Goal: Task Accomplishment & Management: Manage account settings

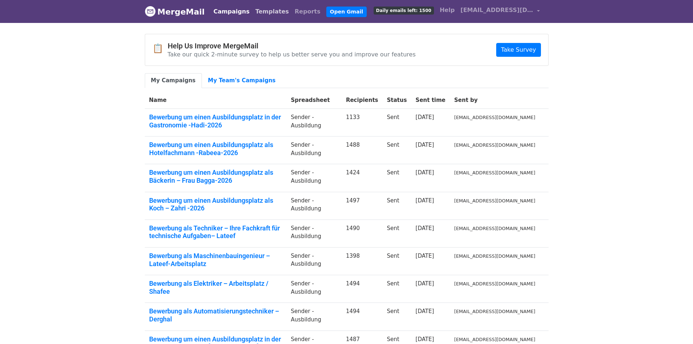
drag, startPoint x: 257, startPoint y: 12, endPoint x: 319, endPoint y: 13, distance: 62.3
click at [257, 12] on link "Templates" at bounding box center [272, 11] width 39 height 15
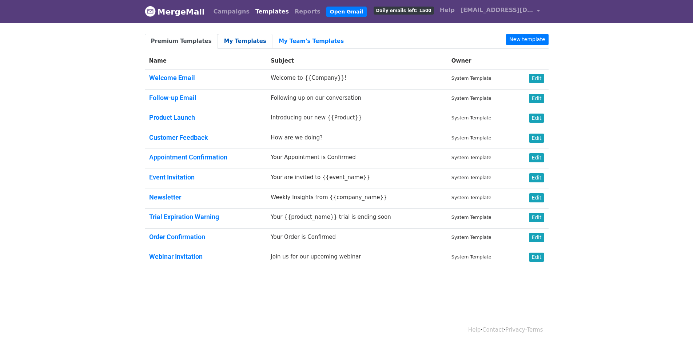
click at [222, 44] on link "My Templates" at bounding box center [245, 41] width 55 height 15
click at [233, 40] on link "My Templates" at bounding box center [245, 41] width 55 height 15
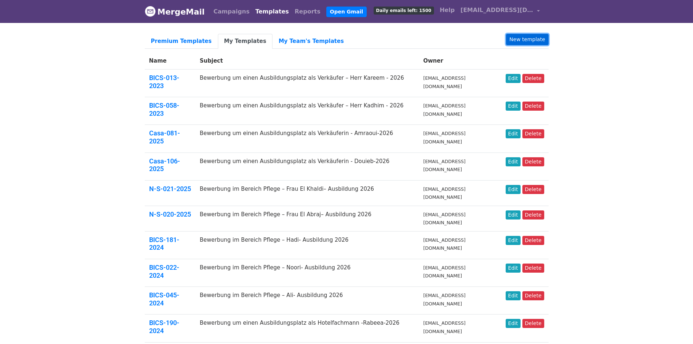
click at [541, 41] on link "New template" at bounding box center [527, 39] width 42 height 11
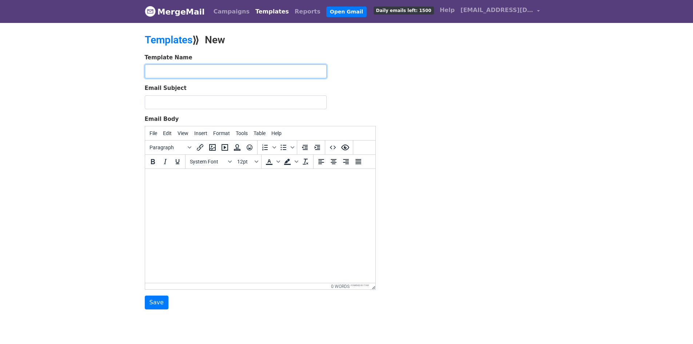
click at [184, 66] on input "text" at bounding box center [236, 71] width 182 height 14
paste input "https://www.mergemail.co/templates/pre_made"
drag, startPoint x: 284, startPoint y: 70, endPoint x: 64, endPoint y: 70, distance: 219.9
click at [64, 70] on body "MergeMail Campaigns Templates Reports Open Gmail Daily emails left: 1500 Help i…" at bounding box center [346, 169] width 693 height 339
paste input "BICS-190-2024"
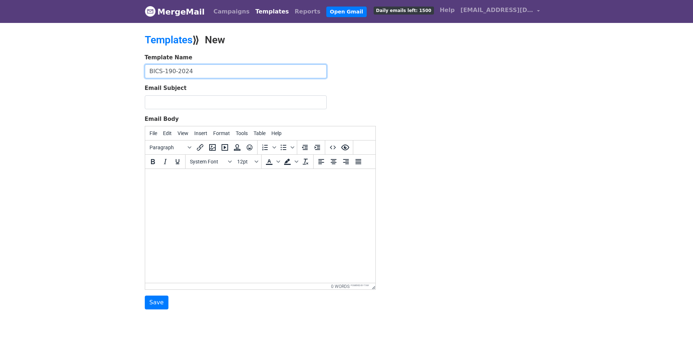
type input "BICS-190-2024"
drag, startPoint x: 71, startPoint y: 86, endPoint x: 80, endPoint y: 84, distance: 9.7
click at [73, 86] on body "MergeMail Campaigns Templates Reports Open Gmail Daily emails left: 1500 Help i…" at bounding box center [346, 169] width 693 height 339
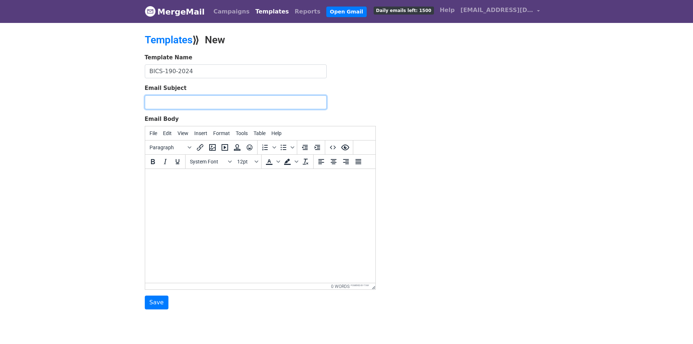
drag, startPoint x: 227, startPoint y: 104, endPoint x: 285, endPoint y: 86, distance: 60.8
click at [228, 104] on input "Email Subject" at bounding box center [236, 102] width 182 height 14
paste input "Bewerbung von Herrn [PERSON_NAME]– Ausbildung zum Fachlageristen"
type input "Bewerbung von Herrn [PERSON_NAME]– Ausbildung zum Fachlageristen"
click at [229, 177] on body at bounding box center [260, 179] width 219 height 8
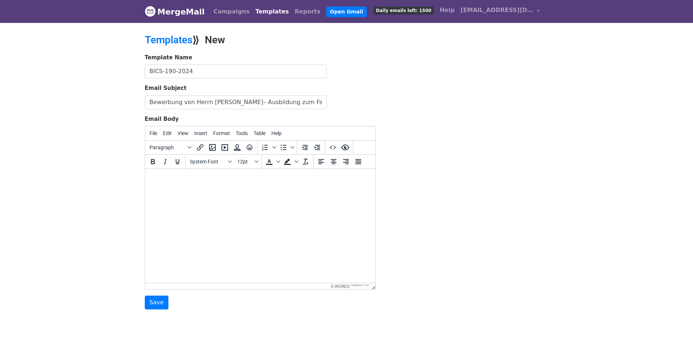
paste body
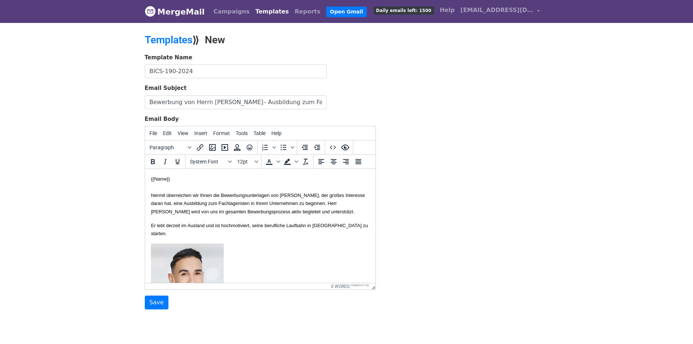
scroll to position [379, 0]
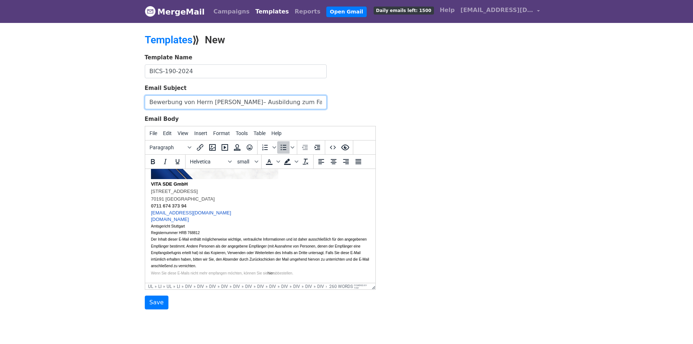
click at [317, 104] on input "Bewerbung von Herrn Lotfi– Ausbildung zum Fachlageristen" at bounding box center [236, 102] width 182 height 14
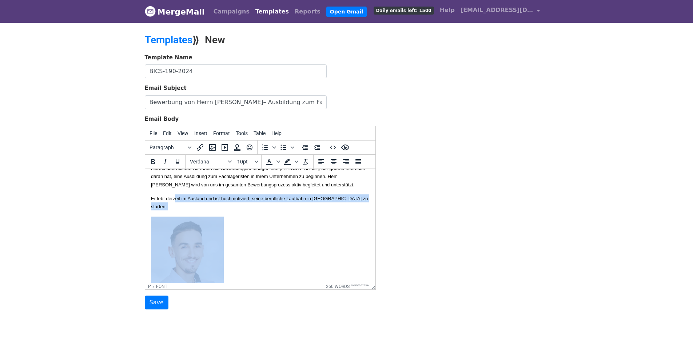
scroll to position [15, 0]
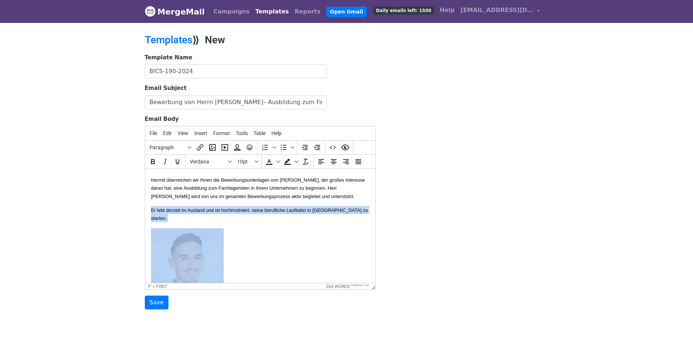
drag, startPoint x: 304, startPoint y: 244, endPoint x: 146, endPoint y: 216, distance: 159.8
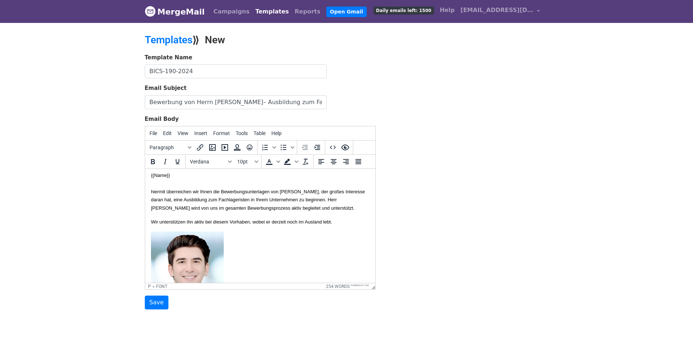
scroll to position [0, 0]
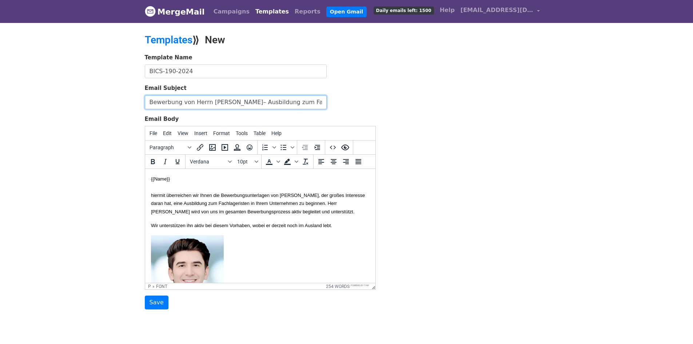
click at [213, 103] on input "Bewerbung von Herrn Lotfi– Ausbildung zum Fachlageristen" at bounding box center [236, 102] width 182 height 14
drag, startPoint x: 242, startPoint y: 100, endPoint x: 207, endPoint y: 101, distance: 35.3
click at [207, 101] on input "Bewerbung von Herrn Khattab Wael Rabeea– Ausbildung zum Fachlageristen" at bounding box center [236, 102] width 182 height 14
type input "Bewerbung von Herrn Rabeea– Ausbildung zum Fachlageristen"
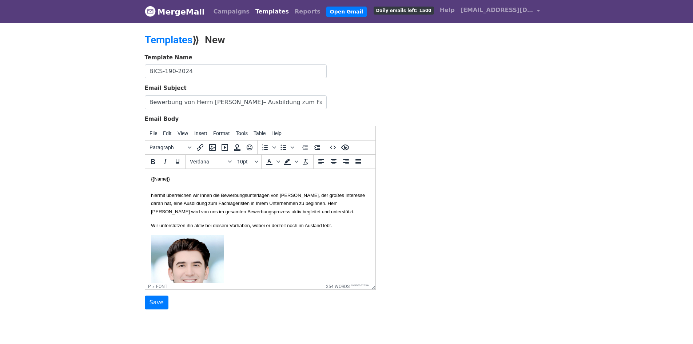
click at [317, 200] on p "{{Name}} hiermit überreichen wir Ihnen die Bewerbungsunterlagen von Herrn Hamza…" at bounding box center [260, 195] width 219 height 41
drag, startPoint x: 314, startPoint y: 193, endPoint x: 342, endPoint y: 195, distance: 27.7
click at [342, 195] on font "hiermit überreichen wir Ihnen die Bewerbungsunterlagen von Herrn Hamza Lotfi, d…" at bounding box center [258, 204] width 214 height 22
click at [156, 203] on font "hiermit überreichen wir Ihnen die Bewerbungsunterlagen von Herrn Khattab Wael R…" at bounding box center [258, 204] width 214 height 22
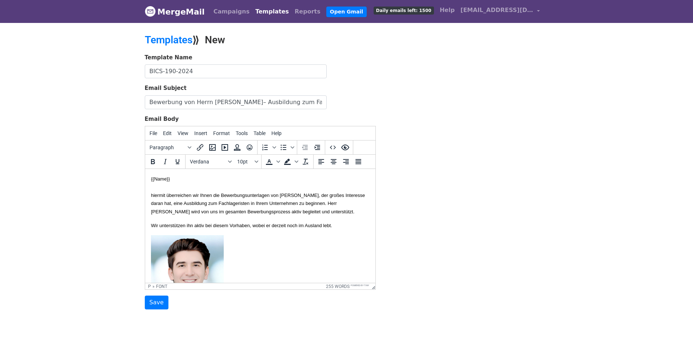
copy font "Rabeea"
click at [234, 210] on font "hiermit überreichen wir Ihnen die Bewerbungsunterlagen von Herrn Khattab Wael R…" at bounding box center [258, 204] width 214 height 22
click at [250, 215] on p "{{Name}} hiermit überreichen wir Ihnen die Bewerbungsunterlagen von Herrn Khatt…" at bounding box center [260, 195] width 219 height 41
drag, startPoint x: 215, startPoint y: 228, endPoint x: 211, endPoint y: 228, distance: 4.4
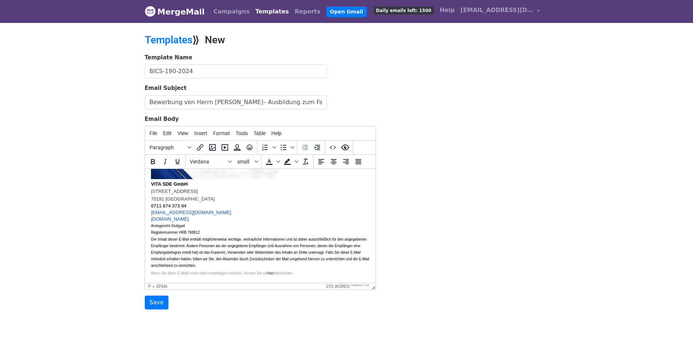
scroll to position [24, 0]
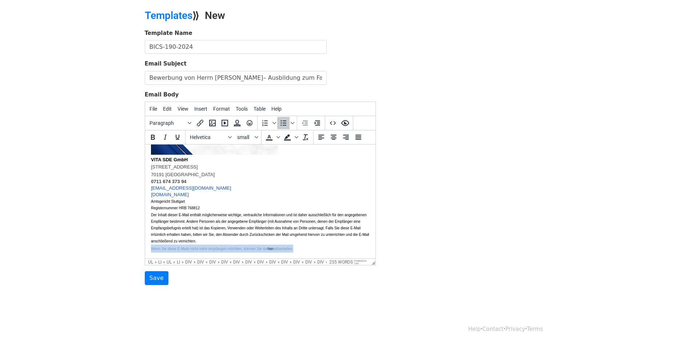
drag, startPoint x: 304, startPoint y: 251, endPoint x: 134, endPoint y: 254, distance: 170.0
click at [145, 254] on html "{{Name}} hiermit überreichen wir Ihnen die Bewerbungsunterlagen von Herrn Khatt…" at bounding box center [260, 29] width 230 height 460
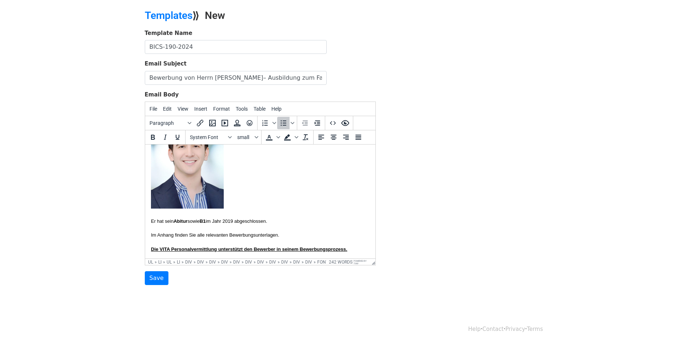
scroll to position [0, 0]
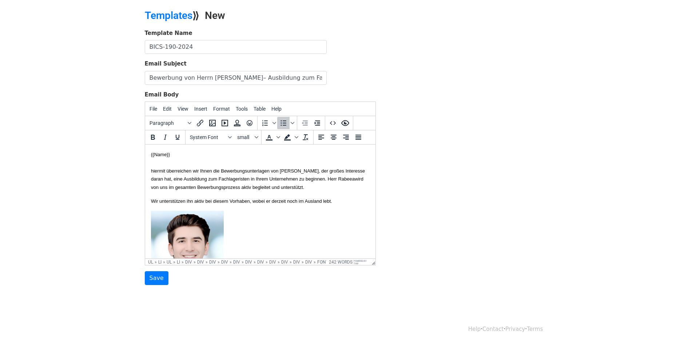
click at [216, 48] on input "BICS-190-2024" at bounding box center [236, 47] width 182 height 14
type input "BICS-190-2024 -L"
click at [155, 280] on input "Save" at bounding box center [157, 278] width 24 height 14
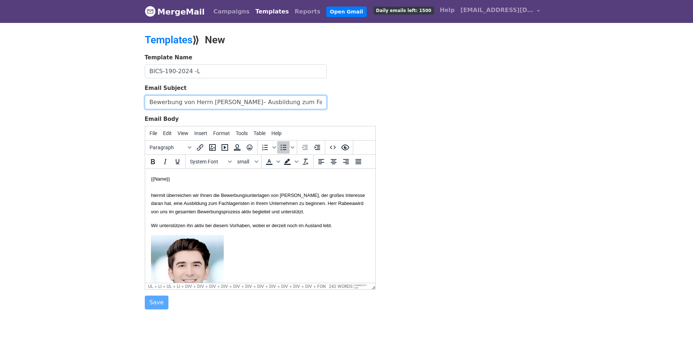
click at [315, 100] on input "Bewerbung von Herrn Rabeea– Ausbildung zum Fachlageristen" at bounding box center [236, 102] width 182 height 14
type input "Bewerbung von Herrn Rabeea– Ausbildung zum Fachlageristen -2026"
click at [170, 8] on link "MergeMail" at bounding box center [175, 11] width 60 height 15
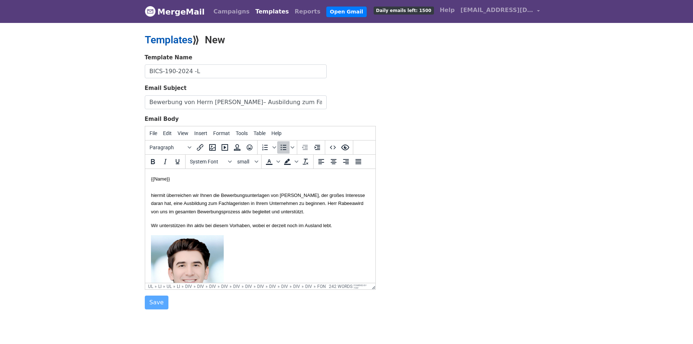
click at [182, 38] on link "Templates" at bounding box center [169, 40] width 48 height 12
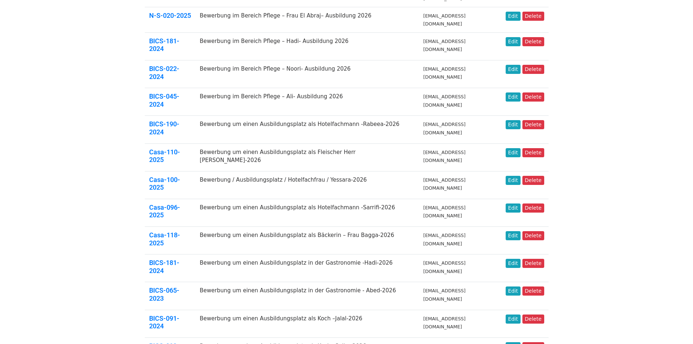
scroll to position [201, 0]
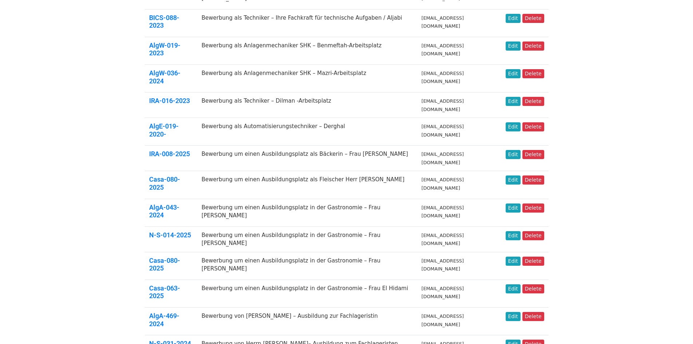
scroll to position [182, 0]
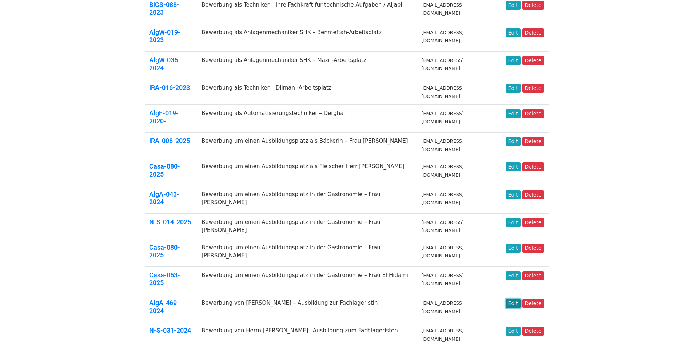
click at [520, 299] on link "Edit" at bounding box center [513, 303] width 15 height 9
click at [510, 327] on link "Edit" at bounding box center [513, 331] width 15 height 9
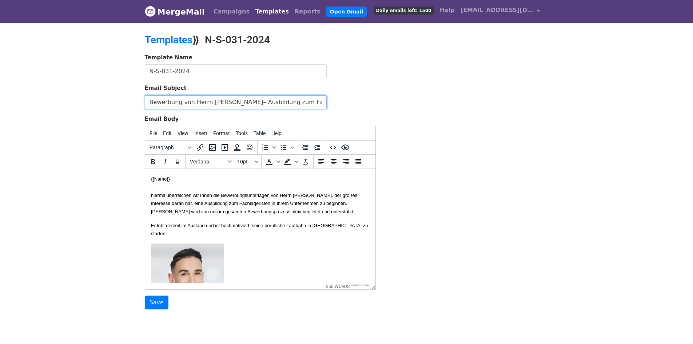
drag, startPoint x: 308, startPoint y: 103, endPoint x: 86, endPoint y: 89, distance: 221.7
click at [75, 92] on body "MergeMail Campaigns Templates Reports Open Gmail Daily emails left: 1500 Help […" at bounding box center [346, 169] width 693 height 339
click at [296, 238] on p "Er lebt derzeit im Ausland und ist hochmotiviert, seine berufliche Laufbahn in …" at bounding box center [260, 229] width 219 height 16
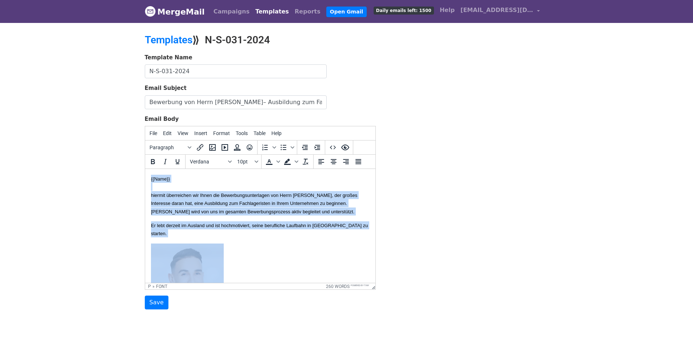
copy body "{{Name}} hiermit überreichen wir Ihnen die Bewerbungsunterlagen von Herrn Hamza…"
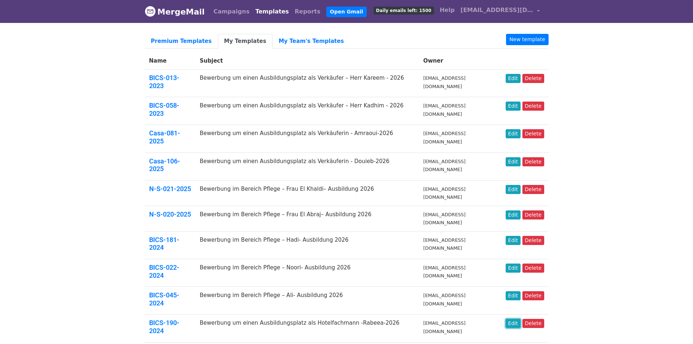
drag, startPoint x: 518, startPoint y: 260, endPoint x: 494, endPoint y: 260, distance: 24.0
click at [517, 319] on link "Edit" at bounding box center [513, 323] width 15 height 9
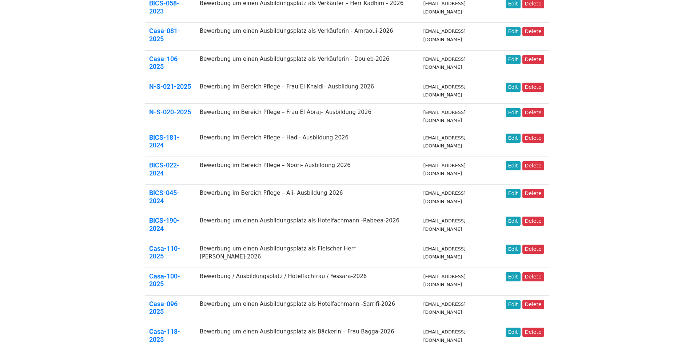
scroll to position [201, 0]
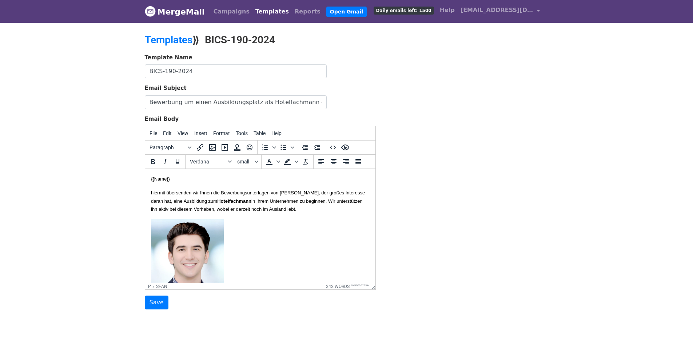
drag, startPoint x: 299, startPoint y: 257, endPoint x: 217, endPoint y: 209, distance: 95.4
copy body "Wir unterstützen ihn aktiv bei diesem Vorhaben, wobei er derzeit noch im Auslan…"
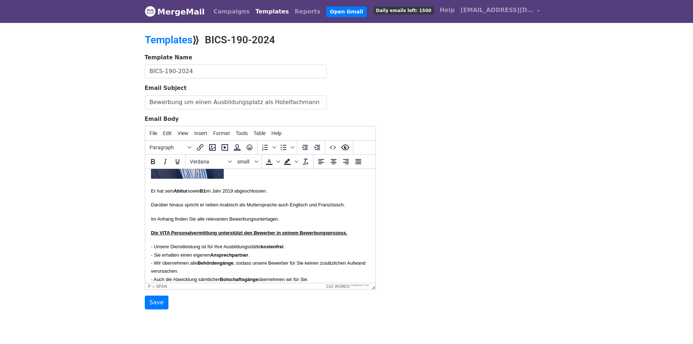
scroll to position [146, 0]
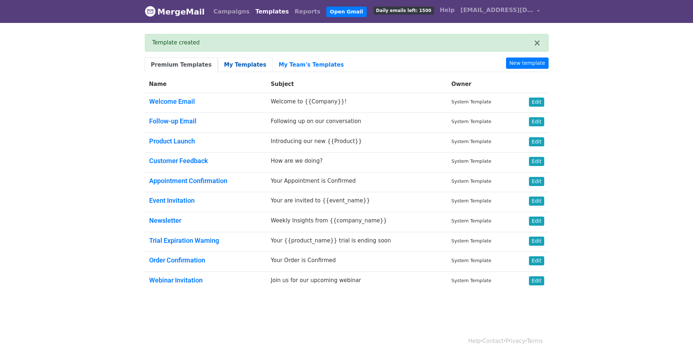
click at [232, 65] on link "My Templates" at bounding box center [245, 65] width 55 height 15
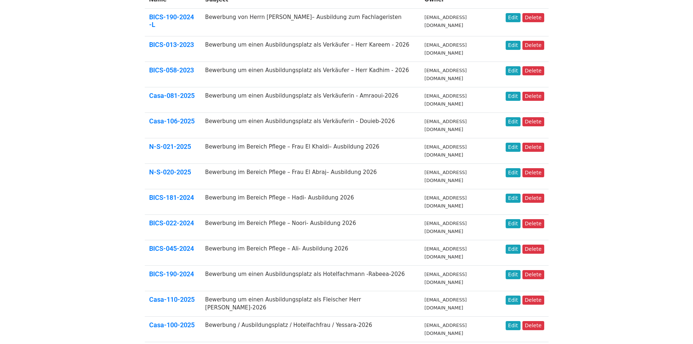
scroll to position [218, 0]
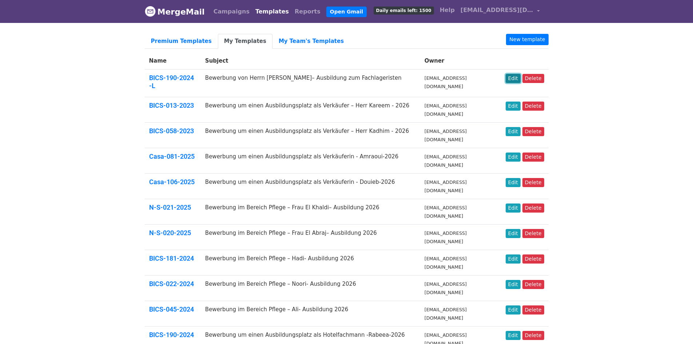
click at [516, 81] on link "Edit" at bounding box center [513, 78] width 15 height 9
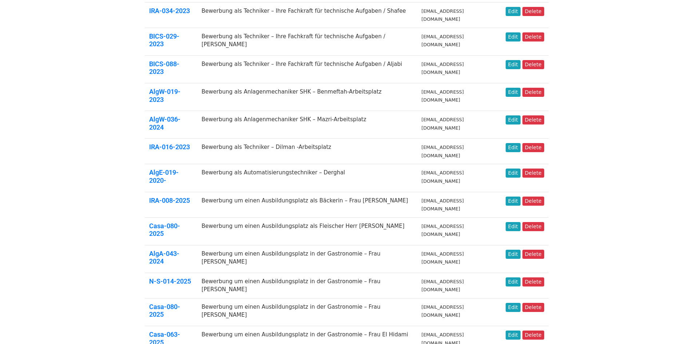
scroll to position [182, 0]
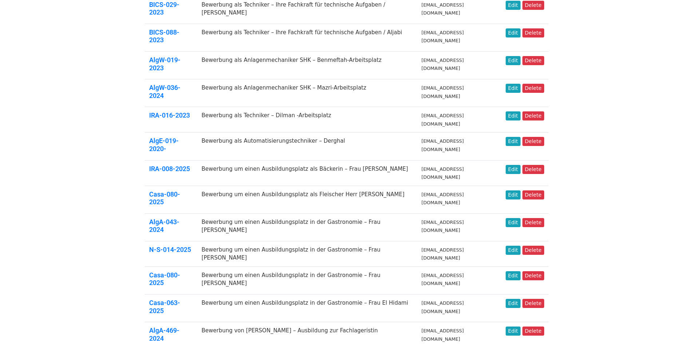
drag, startPoint x: 197, startPoint y: 295, endPoint x: 202, endPoint y: 293, distance: 5.5
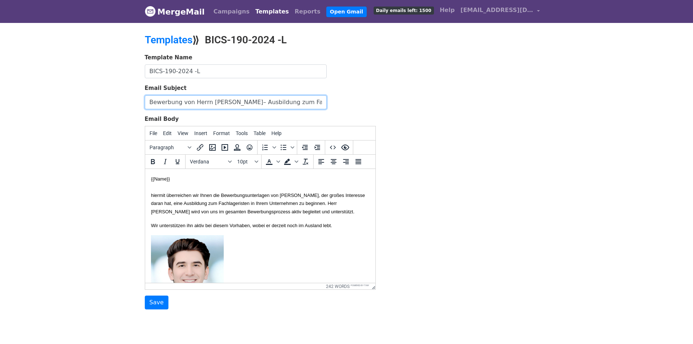
click at [322, 102] on input "Bewerbung von Herrn Rabeea– Ausbildung zum Fachlageristen" at bounding box center [236, 102] width 182 height 14
type input "Bewerbung von Herrn [PERSON_NAME]– Ausbildung zum Fachlageristen-2026"
click at [161, 302] on input "Save" at bounding box center [157, 303] width 24 height 14
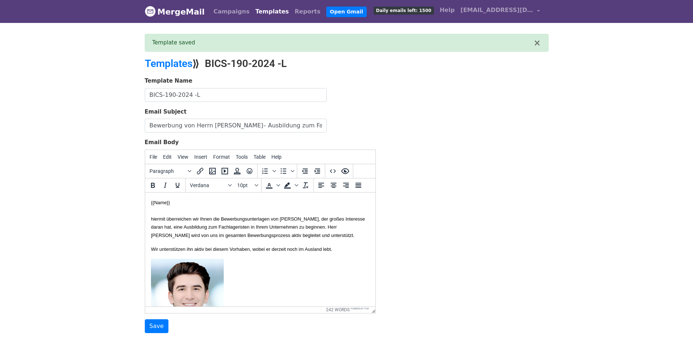
click at [253, 8] on link "Templates" at bounding box center [272, 11] width 39 height 15
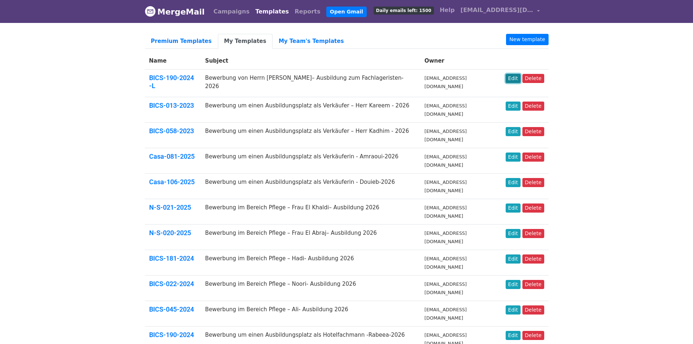
click at [519, 76] on link "Edit" at bounding box center [513, 78] width 15 height 9
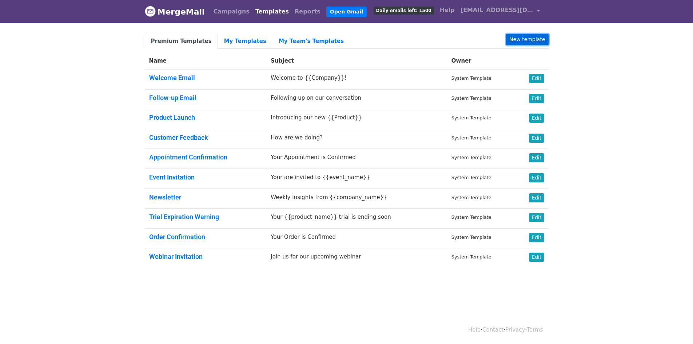
click at [535, 36] on link "New template" at bounding box center [527, 39] width 42 height 11
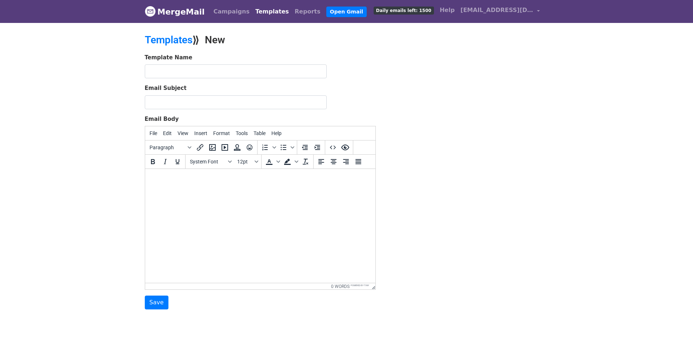
drag, startPoint x: 213, startPoint y: 79, endPoint x: 215, endPoint y: 68, distance: 10.3
click at [214, 76] on form "Template Name Email Subject Email Body File Edit View Insert Format Tools Table…" at bounding box center [260, 182] width 231 height 256
click at [215, 68] on input "text" at bounding box center [236, 71] width 182 height 14
paste input "BICS-058-2023"
type input "BICS-058-2023"
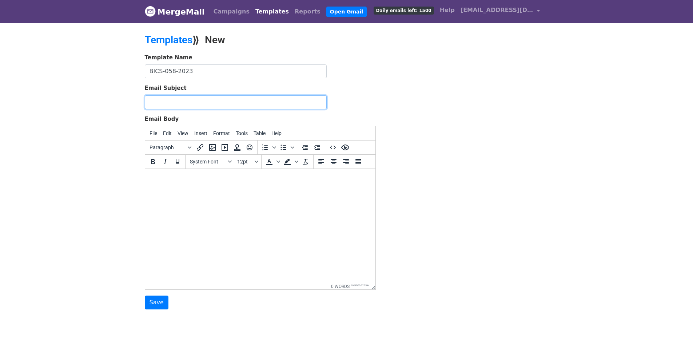
click at [272, 104] on input "Email Subject" at bounding box center [236, 102] width 182 height 14
paste input "Bewerbung von Herrn Rabeea– Ausbildung zum Fachlageristen-2026"
type input "Bewerbung von Herrn Rabeea– Ausbildung zum Fachlageristen-2026"
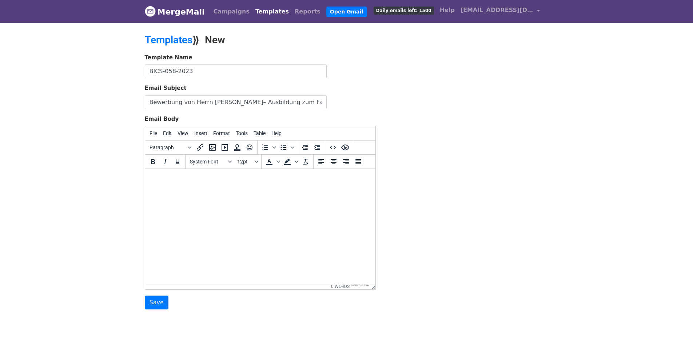
click at [270, 178] on body at bounding box center [260, 179] width 219 height 8
paste body
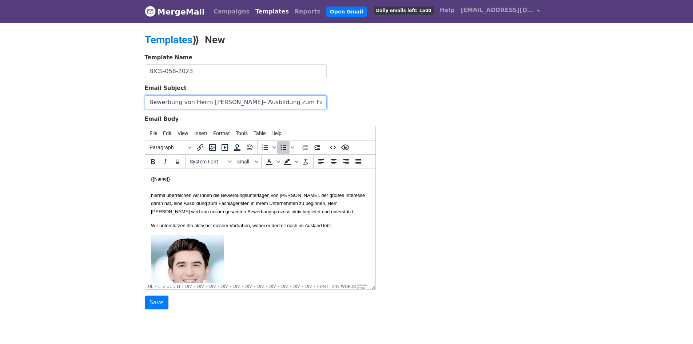
click at [219, 104] on input "Bewerbung von Herrn [PERSON_NAME]– Ausbildung zum Fachlageristen-2026" at bounding box center [236, 102] width 182 height 14
click at [219, 104] on input "Bewerbung von Herrn Rabeea– Ausbildung zum Fachlageristen-2026" at bounding box center [236, 102] width 182 height 14
paste input "Hasan Saad Kadhim"
drag, startPoint x: 239, startPoint y: 100, endPoint x: 209, endPoint y: 103, distance: 30.7
click at [209, 103] on input "Bewerbung von Herrn Hasan Saad Kadhim– Ausbildung zum Fachlageristen-2026" at bounding box center [236, 102] width 182 height 14
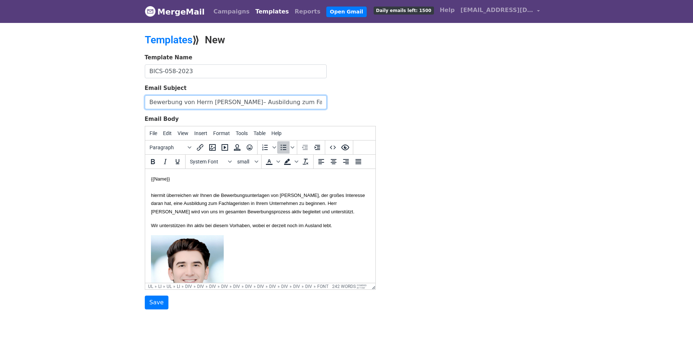
type input "Bewerbung von Herrn Kadhim– Ausbildung zum Fachlageristen-2026"
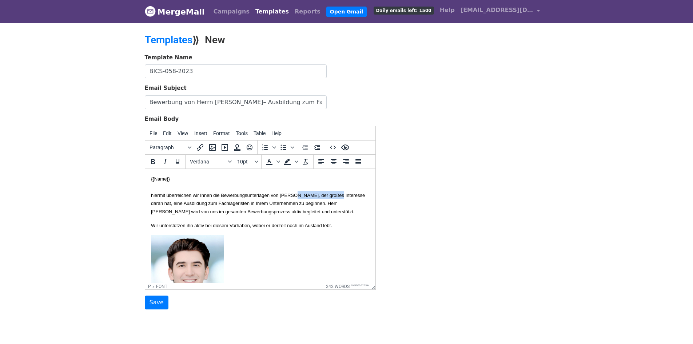
drag, startPoint x: 314, startPoint y: 196, endPoint x: 167, endPoint y: 202, distance: 146.5
click at [167, 202] on font "hiermit überreichen wir Ihnen die Bewerbungsunterlagen von Herrn Khattab Wael R…" at bounding box center [258, 204] width 214 height 22
click at [155, 133] on span "File" at bounding box center [154, 133] width 8 height 6
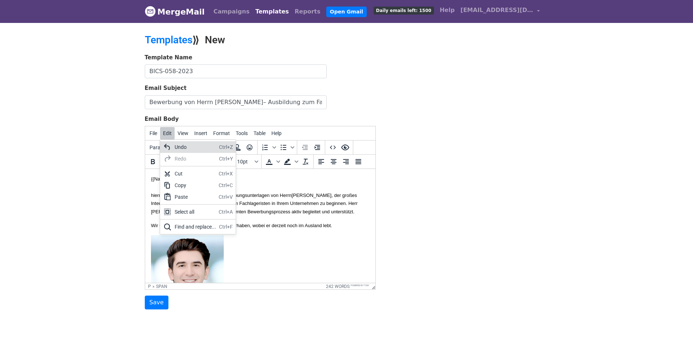
click at [172, 148] on icon at bounding box center [167, 147] width 9 height 9
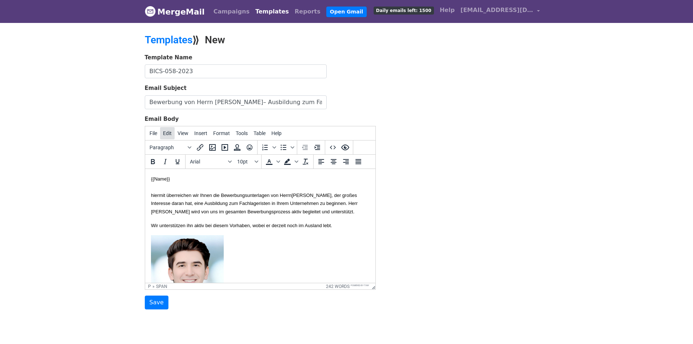
click at [168, 132] on span "Edit" at bounding box center [167, 133] width 9 height 6
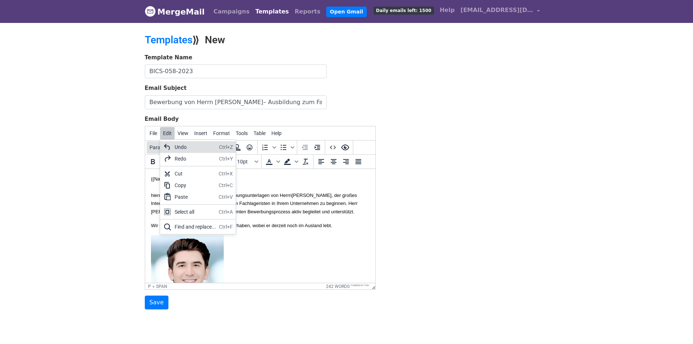
click at [177, 148] on div "Undo" at bounding box center [195, 147] width 41 height 9
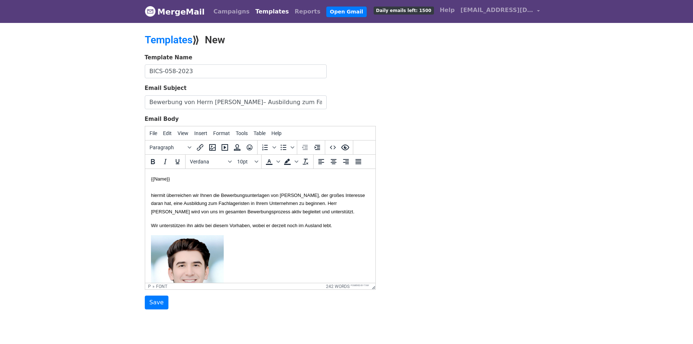
click at [336, 201] on font "hiermit überreichen wir Ihnen die Bewerbungsunterlagen von Herrn Khattab Wael R…" at bounding box center [258, 204] width 214 height 22
drag, startPoint x: 314, startPoint y: 193, endPoint x: 168, endPoint y: 203, distance: 146.7
click at [168, 203] on font "hiermit überreichen wir Ihnen die Bewerbungsunterlagen von Herrn Khattab Wael R…" at bounding box center [258, 204] width 214 height 22
click at [353, 195] on font "hiermit überreichen wir Ihnen die Bewerbungsunterlagen von Herrn Hasan Saad Kad…" at bounding box center [258, 204] width 214 height 22
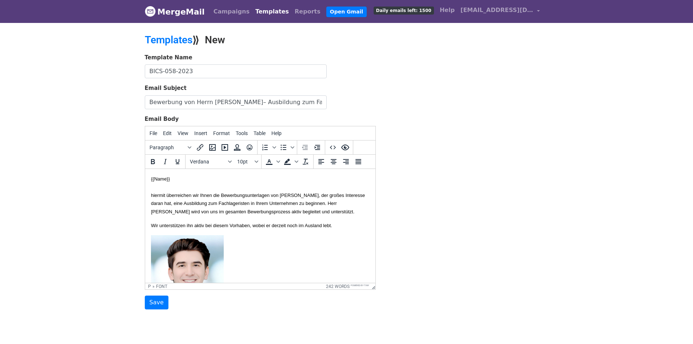
copy font "Kadhim"
click at [240, 210] on font "hiermit überreichen wir Ihnen die Bewerbungsunterlagen von Herrn Hasan Saad Kad…" at bounding box center [258, 204] width 214 height 22
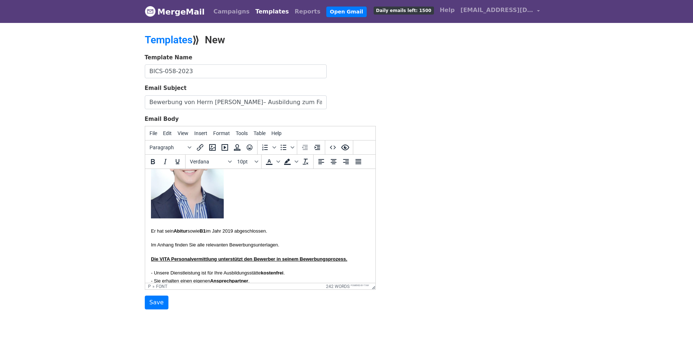
scroll to position [146, 0]
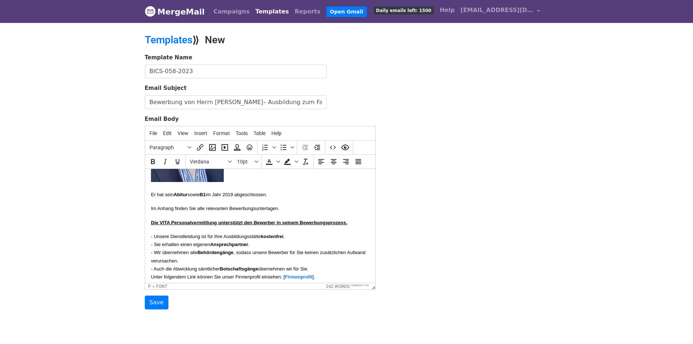
click at [245, 197] on font "Er hat sein Abitur sowie B1 im Jahr 2019 abgeschlossen." at bounding box center [209, 194] width 116 height 5
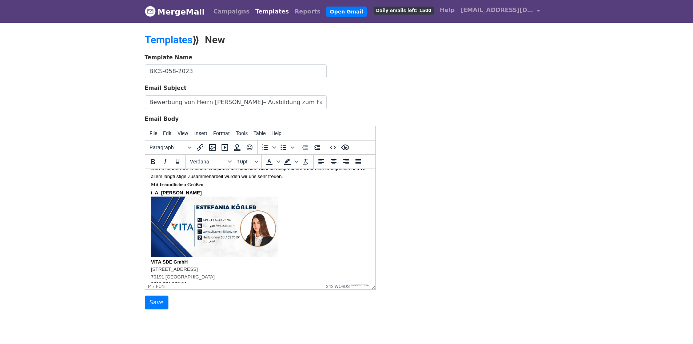
scroll to position [291, 0]
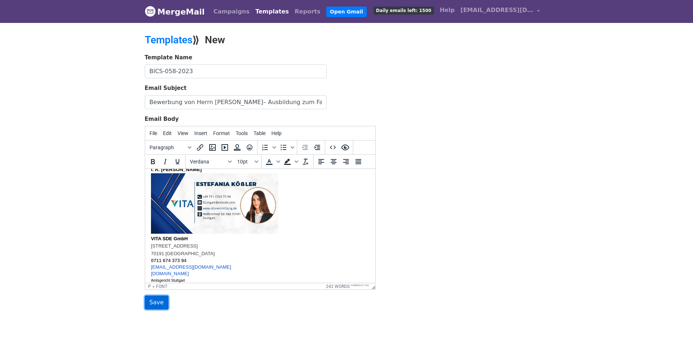
click at [155, 300] on input "Save" at bounding box center [157, 303] width 24 height 14
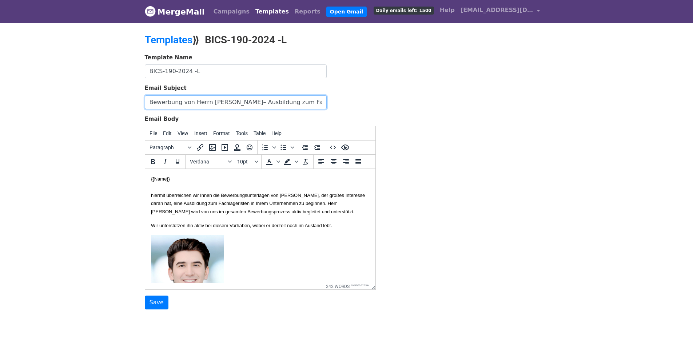
click at [322, 100] on input "Bewerbung von Herrn Rabeea– Ausbildung zum Fachlageristen-2026" at bounding box center [236, 102] width 182 height 14
click at [322, 100] on input "Bewerbung von Herrn [PERSON_NAME]– Ausbildung zum Fachlageristen-2026" at bounding box center [236, 102] width 182 height 14
click at [322, 213] on font "hiermit überreichen wir Ihnen die Bewerbungsunterlagen von Herrn Khattab Wael R…" at bounding box center [258, 204] width 214 height 22
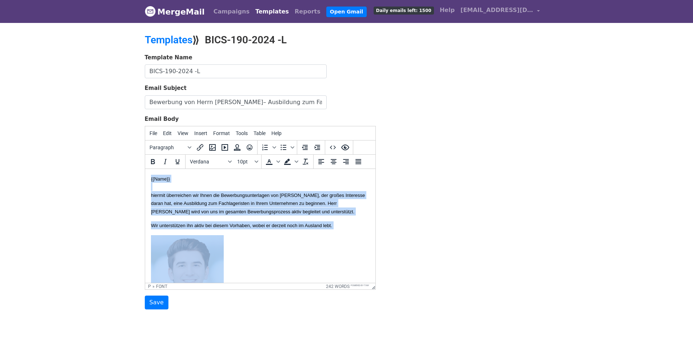
copy body "{{Name}} hiermit überreichen wir Ihnen die Bewerbungsunterlagen von Herrn Khatt…"
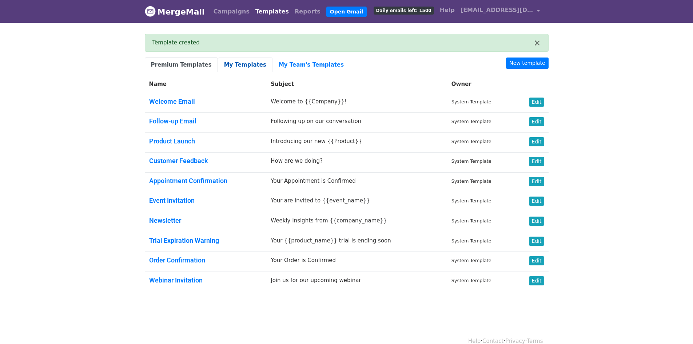
click at [236, 67] on link "My Templates" at bounding box center [245, 65] width 55 height 15
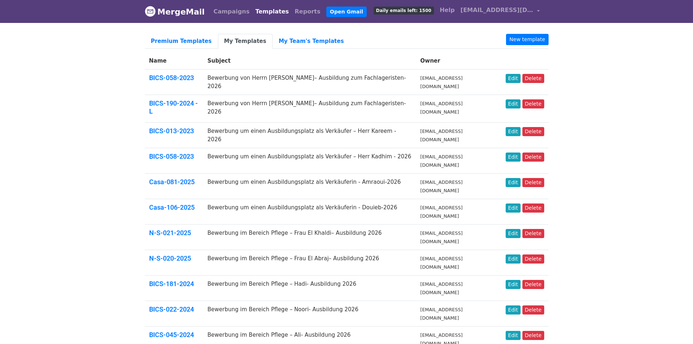
click at [234, 37] on link "My Templates" at bounding box center [245, 41] width 55 height 15
click at [547, 38] on link "New template" at bounding box center [527, 39] width 42 height 11
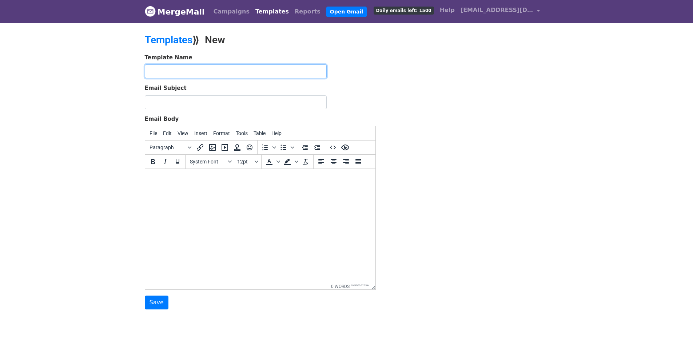
click at [231, 71] on input "text" at bounding box center [236, 71] width 182 height 14
paste input "Casa-083-2025"
type input "Casa-083-2025"
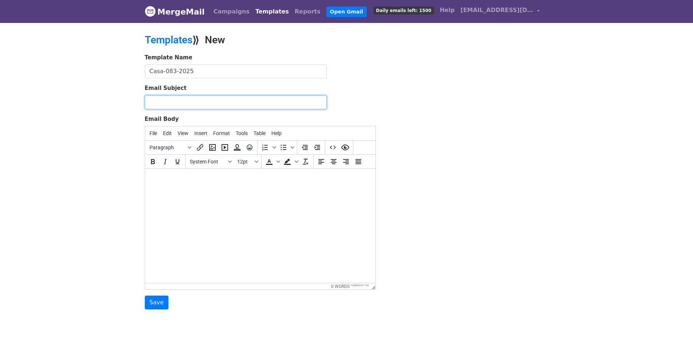
click at [239, 100] on input "Email Subject" at bounding box center [236, 102] width 182 height 14
paste input "Bewerbung von [PERSON_NAME] – Ausbildung zur Fachlageristin"
click at [212, 100] on input "Bewerbung von Frau Chaibi – Ausbildung zur Fachlageristin" at bounding box center [236, 102] width 182 height 14
paste input "Boukili"
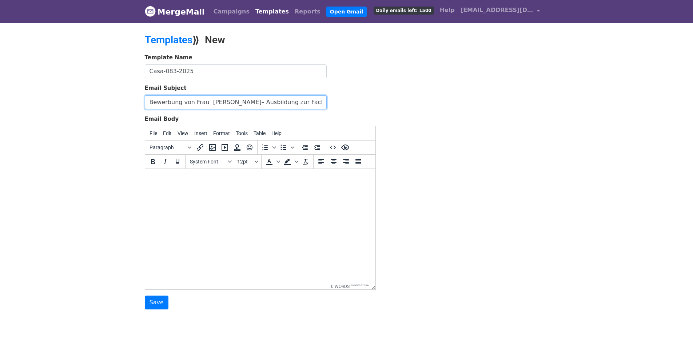
click at [204, 104] on input "Bewerbung von Frau Boukili– Ausbildung zur Fachlageristin" at bounding box center [236, 102] width 182 height 14
type input "Bewerbung von Frau Boukili– Ausbildung zur Fachlageristin"
click at [260, 173] on html at bounding box center [260, 179] width 230 height 20
paste body
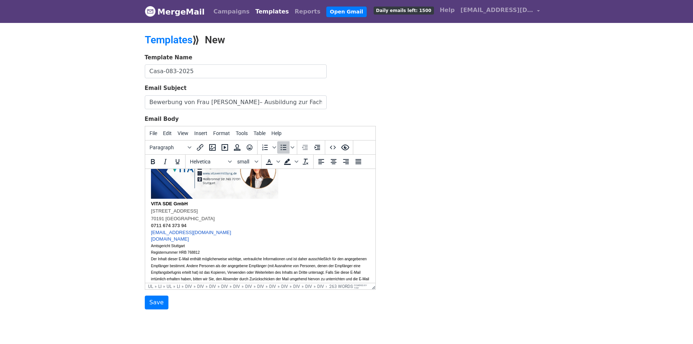
scroll to position [389, 0]
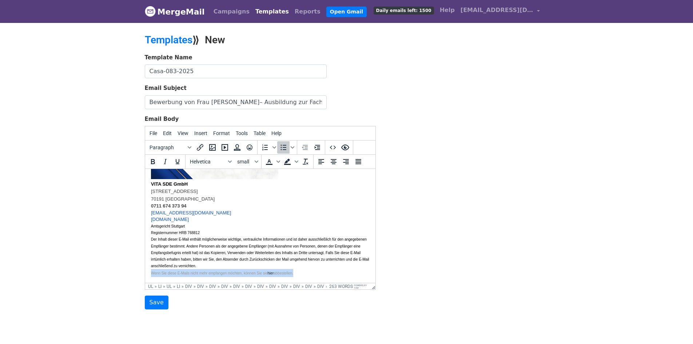
drag, startPoint x: 265, startPoint y: 274, endPoint x: 142, endPoint y: 276, distance: 122.3
click at [145, 276] on html "{{Name}} anbei überreichen wir Ihnen die Bewerbungsunterlagen von [PERSON_NAME]…" at bounding box center [260, 40] width 230 height 484
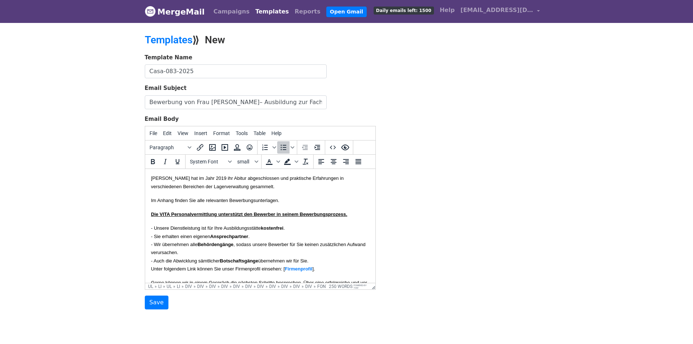
scroll to position [0, 0]
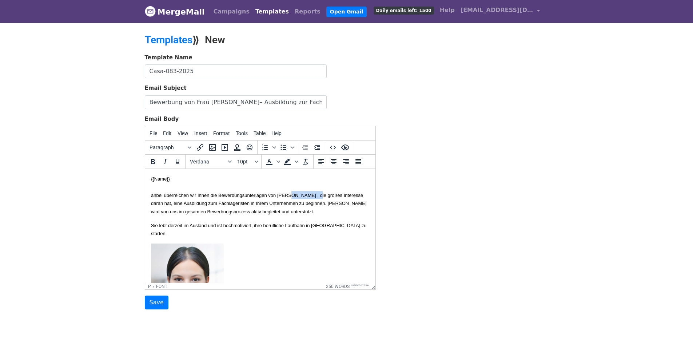
drag, startPoint x: 336, startPoint y: 194, endPoint x: 307, endPoint y: 195, distance: 28.8
click at [307, 195] on font "anbei überreichen wir Ihnen die Bewerbungsunterlagen von [PERSON_NAME] , die gr…" at bounding box center [259, 204] width 216 height 22
click at [331, 196] on font "anbei überreichen wir Ihnen die Bewerbungsunterlagen von Frau Hajar El Boukili …" at bounding box center [252, 204] width 203 height 22
copy font "Boukili"
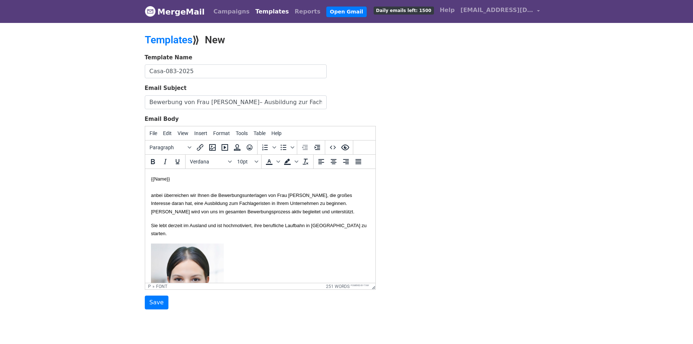
click at [201, 211] on font "anbei überreichen wir Ihnen die Bewerbungsunterlagen von Frau Hajar El Boukili …" at bounding box center [252, 204] width 203 height 22
click at [315, 101] on input "Bewerbung von Frau Boukili– Ausbildung zur Fachlageristin" at bounding box center [236, 102] width 182 height 14
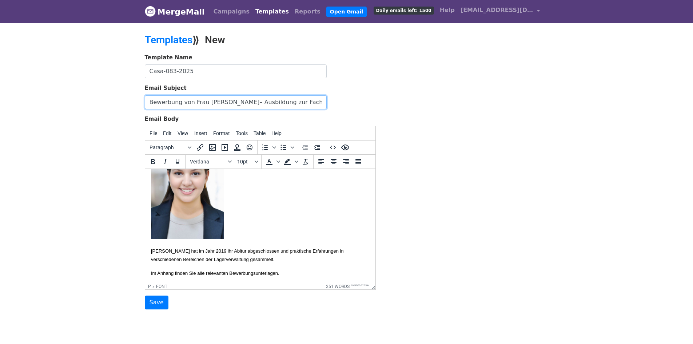
scroll to position [109, 0]
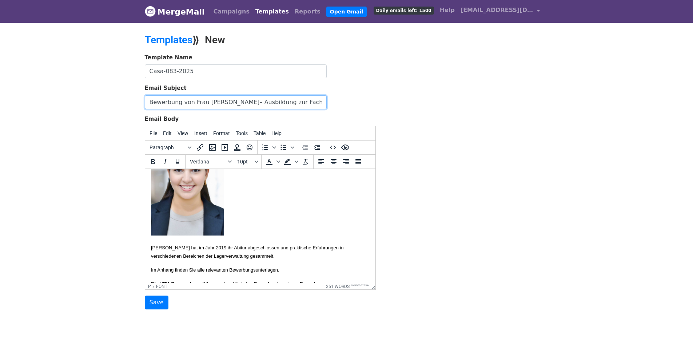
type input "Bewerbung von Frau Boukili– Ausbildung zur Fachlageristin-2026"
click at [210, 257] on font "Frau Chaibi hat im Jahr 2019 ihr Abitur abgeschlossen und praktische Erfahrunge…" at bounding box center [247, 251] width 193 height 13
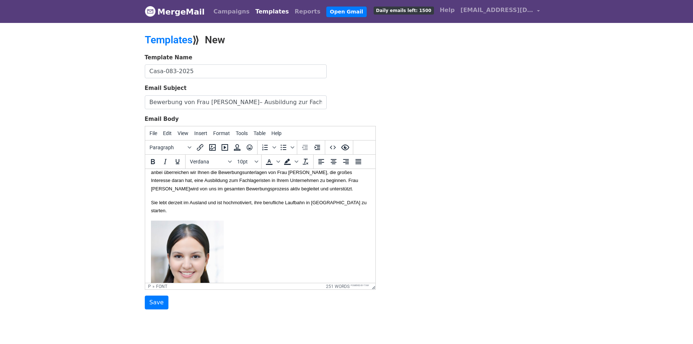
scroll to position [0, 0]
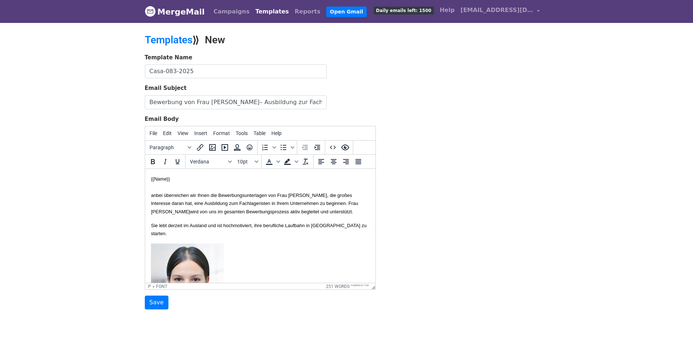
click at [355, 230] on p "Sie lebt derzeit im Ausland und ist hochmotiviert, ihre berufliche Laufbahn in …" at bounding box center [260, 229] width 219 height 16
click at [255, 229] on p "Sie lebt derzeit im Ausland und ist hochmotiviert, ihre berufliche Laufbahn in …" at bounding box center [260, 229] width 219 height 16
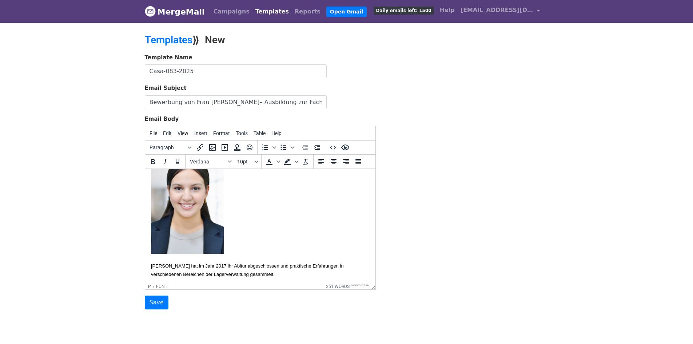
scroll to position [73, 0]
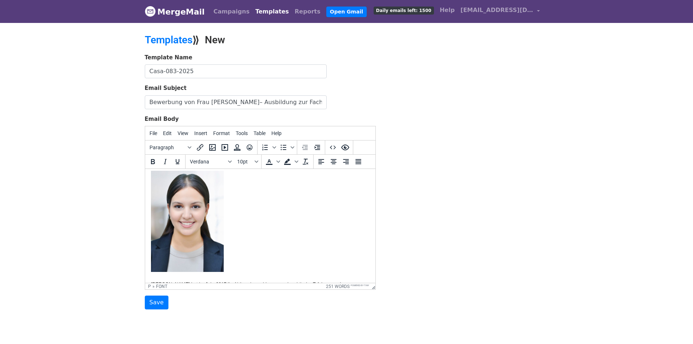
click at [193, 220] on img at bounding box center [187, 221] width 73 height 101
click at [214, 142] on button "Insert/edit image" at bounding box center [212, 147] width 12 height 12
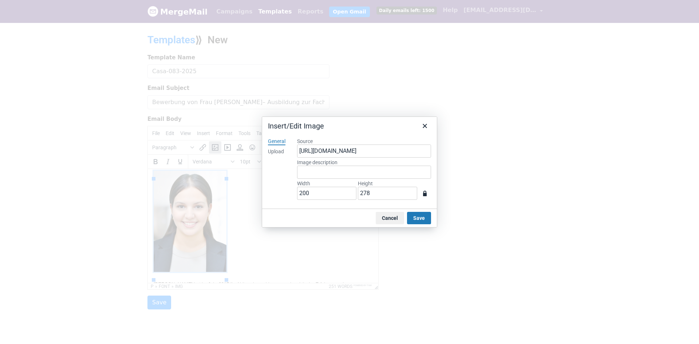
click at [277, 153] on div "Upload" at bounding box center [276, 151] width 16 height 7
click at [354, 175] on button "Browse for an image" at bounding box center [363, 176] width 61 height 12
click at [421, 211] on div "Cancel Save" at bounding box center [349, 218] width 175 height 19
type input "1085"
type input "1429"
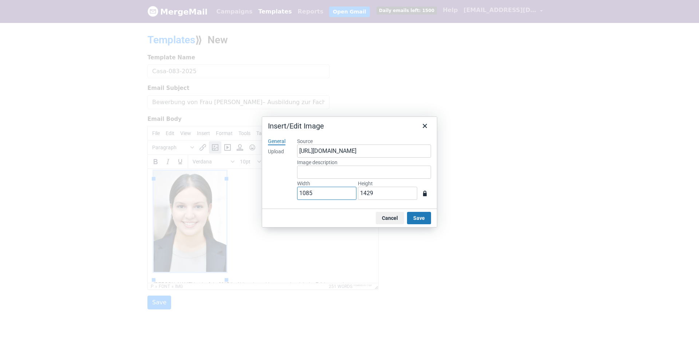
drag, startPoint x: 328, startPoint y: 193, endPoint x: 194, endPoint y: 193, distance: 134.0
click at [194, 193] on div "Insert/Edit Image General Upload Source https://www.mergemail.co/files/blobs/re…" at bounding box center [349, 172] width 699 height 344
type input "2"
type input "3"
type input "20"
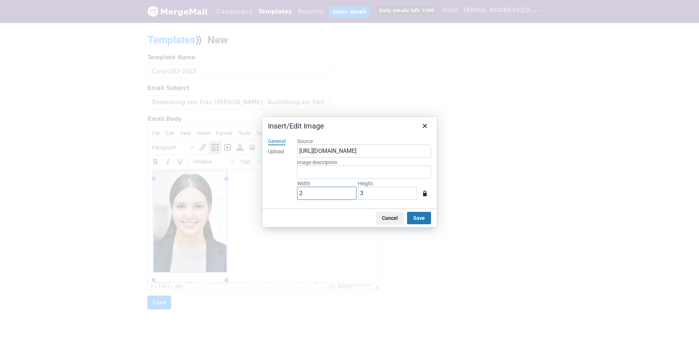
type input "26"
type input "200"
type input "263"
click at [419, 217] on button "Save" at bounding box center [419, 218] width 24 height 12
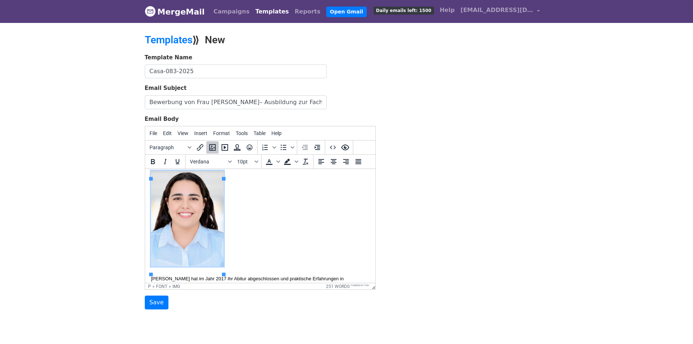
click at [306, 217] on p at bounding box center [260, 220] width 219 height 98
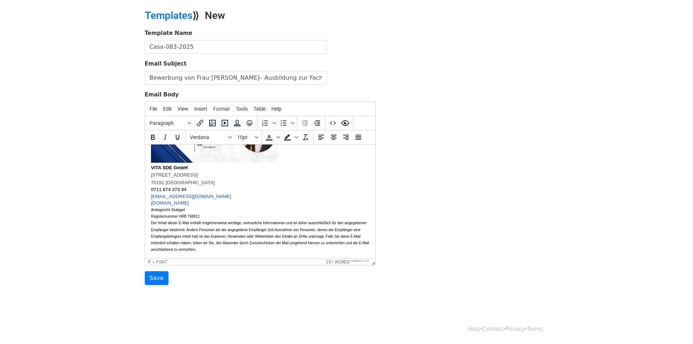
scroll to position [376, 0]
click at [155, 273] on input "Save" at bounding box center [157, 278] width 24 height 14
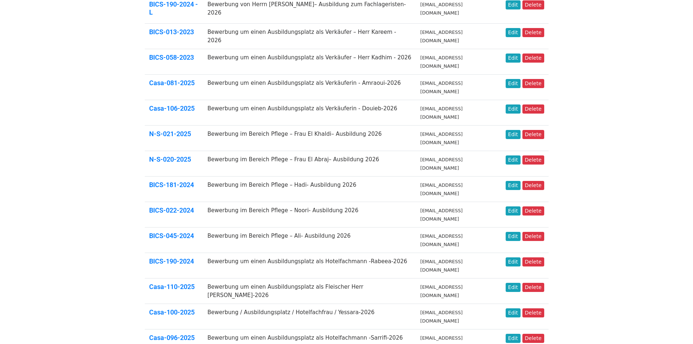
scroll to position [201, 0]
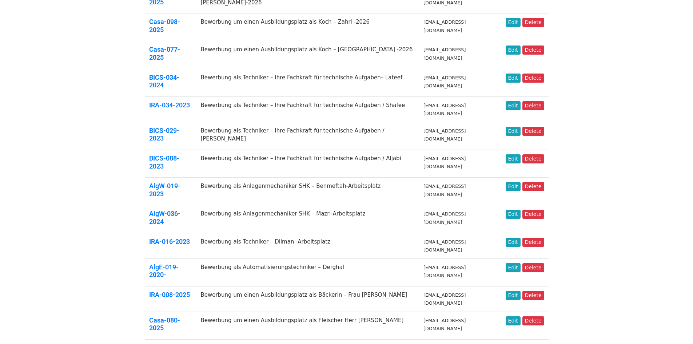
scroll to position [182, 0]
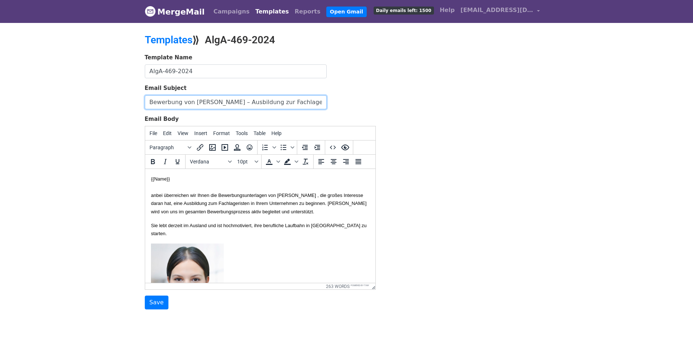
drag, startPoint x: 307, startPoint y: 101, endPoint x: 125, endPoint y: 100, distance: 182.4
click at [125, 100] on body "MergeMail Campaigns Templates Reports Open Gmail Daily emails left: 1500 Help […" at bounding box center [346, 169] width 693 height 339
click at [327, 186] on p "{{Name}} anbei überreichen wir Ihnen die Bewerbungsunterlagen von [PERSON_NAME]…" at bounding box center [260, 195] width 219 height 41
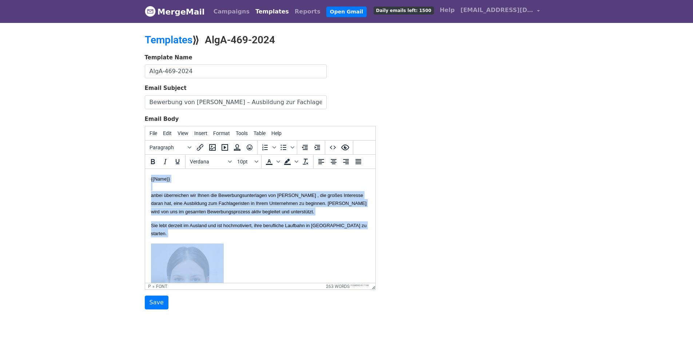
copy body "{{Lore}} ipsum dolorsitame con Adipi eli Seddoeiusmodtemporin utl Etdo Magna Al…"
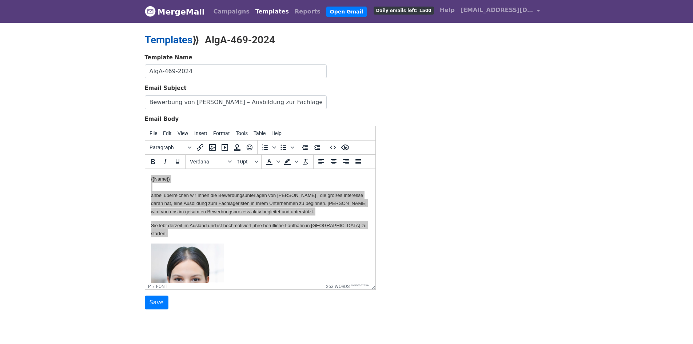
click at [176, 36] on link "Templates" at bounding box center [169, 40] width 48 height 12
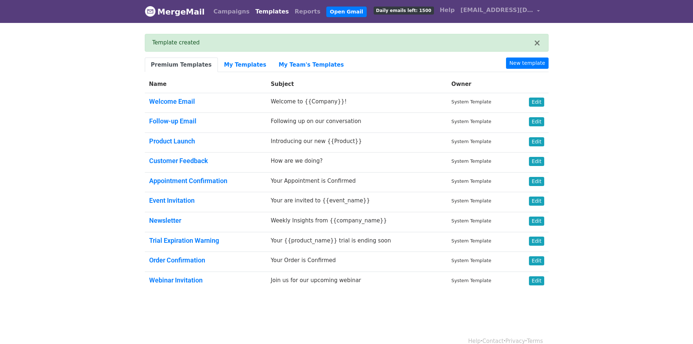
click at [264, 13] on link "Templates" at bounding box center [272, 11] width 39 height 15
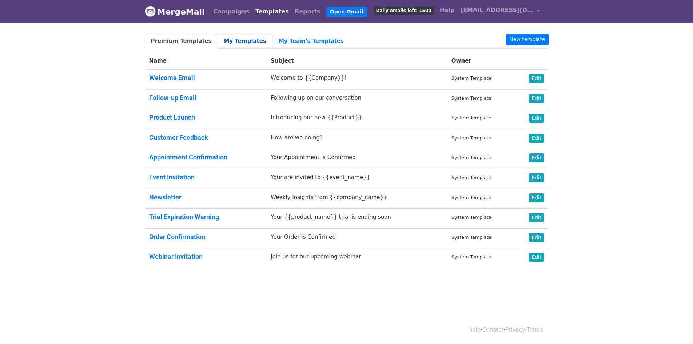
click at [235, 42] on link "My Templates" at bounding box center [245, 41] width 55 height 15
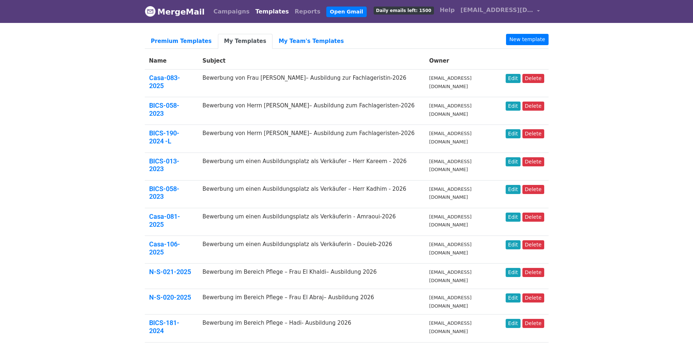
click at [601, 71] on body "MergeMail Campaigns Templates Reports Open Gmail Daily emails left: 1500 Help […" at bounding box center [346, 334] width 693 height 668
drag, startPoint x: 524, startPoint y: 37, endPoint x: 547, endPoint y: 1, distance: 43.2
click at [524, 37] on link "New template" at bounding box center [527, 39] width 42 height 11
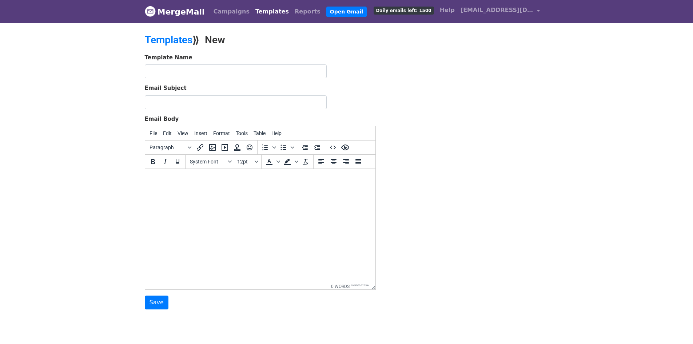
click at [565, 146] on body "MergeMail Campaigns Templates Reports Open Gmail Daily emails left: 1500 Help i…" at bounding box center [346, 169] width 693 height 339
click at [254, 75] on input "text" at bounding box center [236, 71] width 182 height 14
paste input "Casa-085-2025"
type input "Casa-085-2025"
click at [279, 105] on input "Email Subject" at bounding box center [236, 102] width 182 height 14
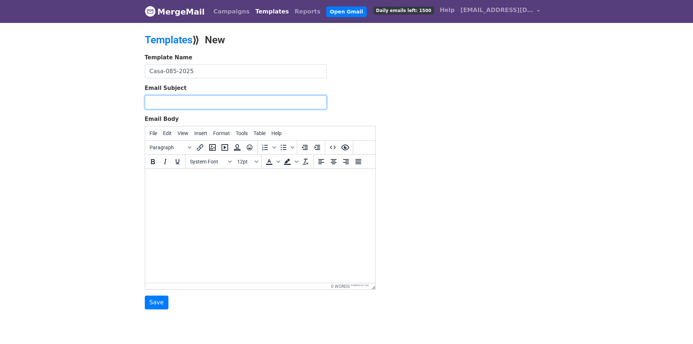
paste input "Bewerbung von Herrn [PERSON_NAME]– Ausbildung zum Fachlageristen-2026"
type input "Bewerbung von Herrn [PERSON_NAME]– Ausbildung zum Fachlageristen-2026"
click at [298, 185] on html at bounding box center [260, 179] width 230 height 20
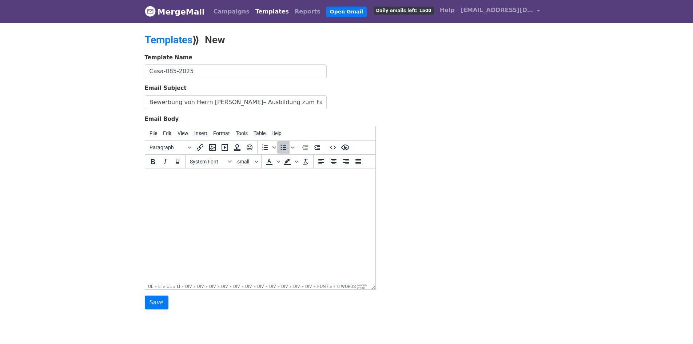
scroll to position [350, 0]
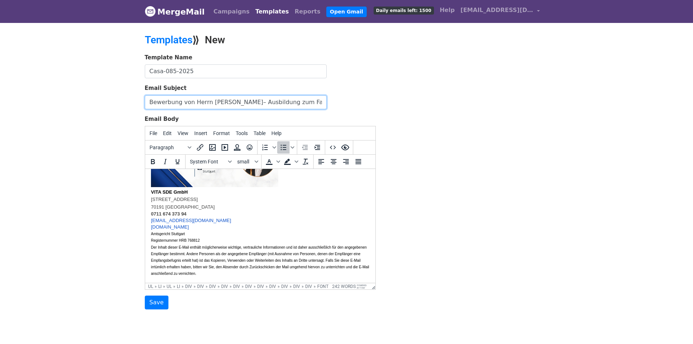
click at [219, 100] on input "Bewerbung von Herrn [PERSON_NAME]– Ausbildung zum Fachlageristen-2026" at bounding box center [236, 102] width 182 height 14
click at [218, 101] on input "Bewerbung von Herrn Anass Zahrani– Ausbildung zum Fachlageristen-2026" at bounding box center [236, 102] width 182 height 14
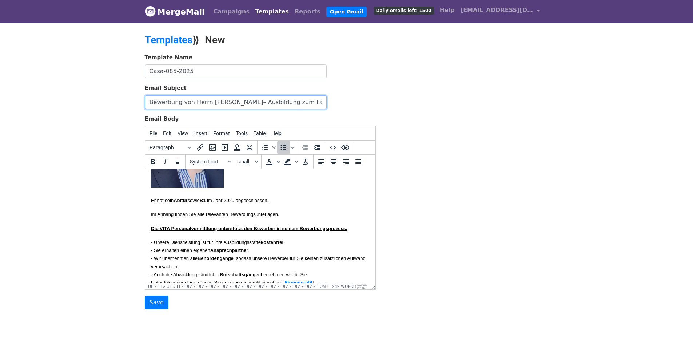
scroll to position [0, 0]
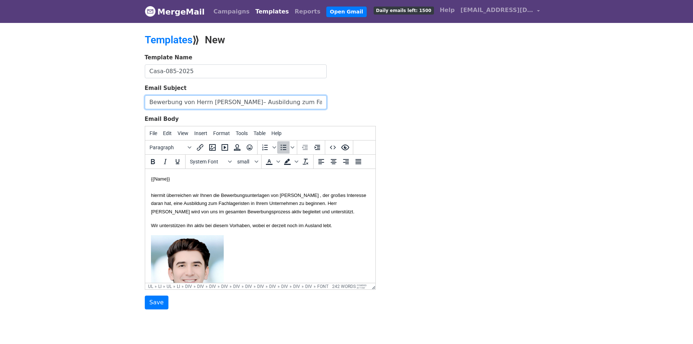
type input "Bewerbung von Herrn Zahrani– Ausbildung zum Fachlageristen-2026"
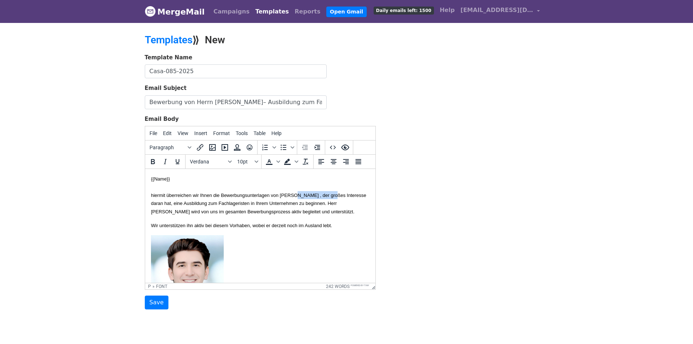
drag, startPoint x: 315, startPoint y: 193, endPoint x: 360, endPoint y: 193, distance: 45.1
click at [360, 193] on font "hiermit überreichen wir Ihnen die Bewerbungsunterlagen von Herrn Hasan Saad Kad…" at bounding box center [258, 204] width 215 height 22
click at [340, 195] on font "hiermit überreichen wir Ihnen die Bewerbungsunterlagen von Herrn Anass Zahrani …" at bounding box center [258, 204] width 214 height 22
copy font "Zahrani"
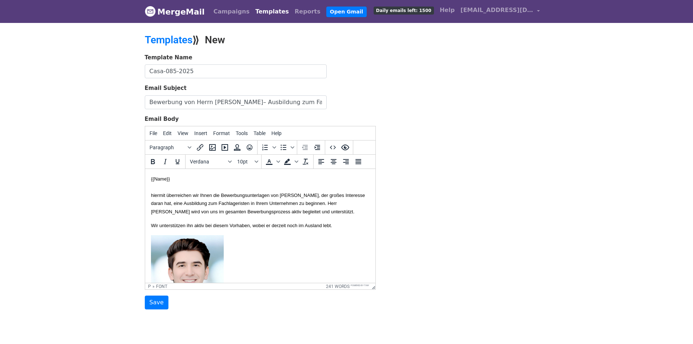
click at [211, 213] on font "hiermit überreichen wir Ihnen die Bewerbungsunterlagen von Herrn Anass Zahrani …" at bounding box center [258, 204] width 214 height 22
click at [200, 210] on font "hiermit überreichen wir Ihnen die Bewerbungsunterlagen von Herrn Anass Zahrani …" at bounding box center [258, 204] width 214 height 22
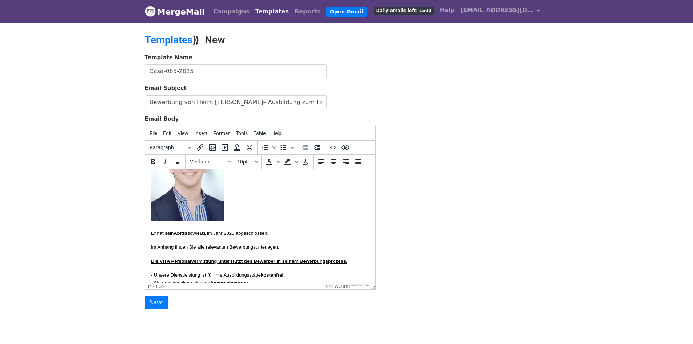
scroll to position [109, 0]
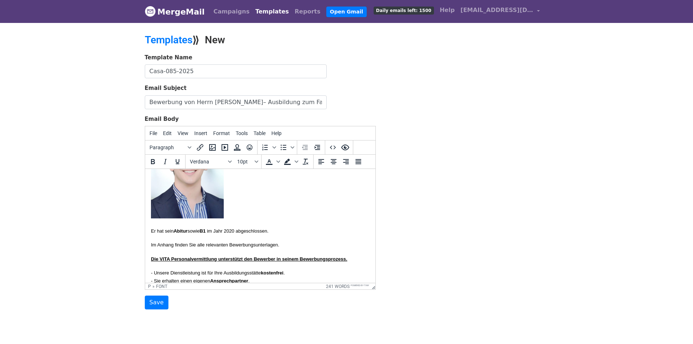
click at [200, 199] on img at bounding box center [187, 172] width 73 height 92
click at [214, 145] on icon "Insert/edit image" at bounding box center [212, 147] width 9 height 9
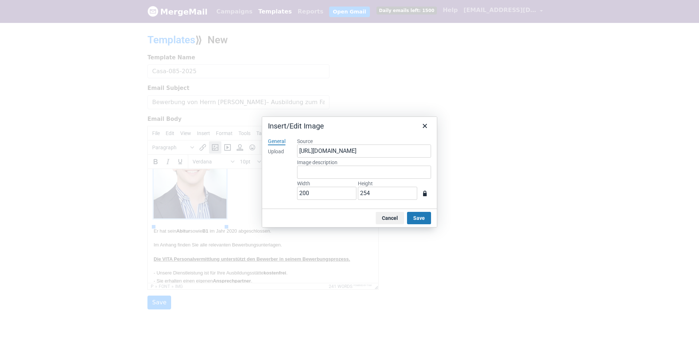
drag, startPoint x: 279, startPoint y: 152, endPoint x: 295, endPoint y: 153, distance: 15.7
click at [280, 151] on div "Upload" at bounding box center [276, 151] width 16 height 7
click at [355, 171] on button "Browse for an image" at bounding box center [363, 176] width 61 height 12
click at [280, 181] on div "General Upload" at bounding box center [276, 170] width 29 height 77
type input "897"
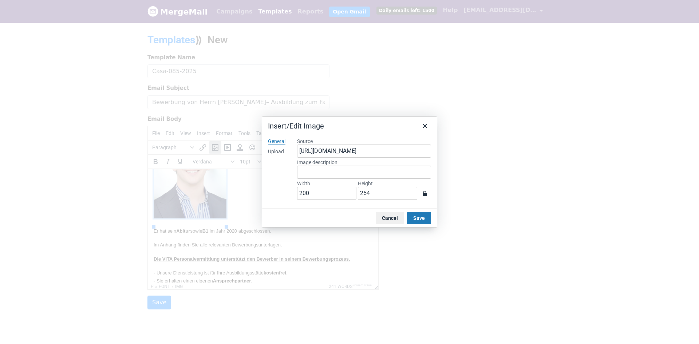
type input "1114"
drag, startPoint x: 305, startPoint y: 194, endPoint x: 258, endPoint y: 195, distance: 47.3
click at [247, 194] on div "Insert/Edit Image General Upload Source https://www.mergemail.co/files/blobs/re…" at bounding box center [349, 172] width 699 height 344
type input "2"
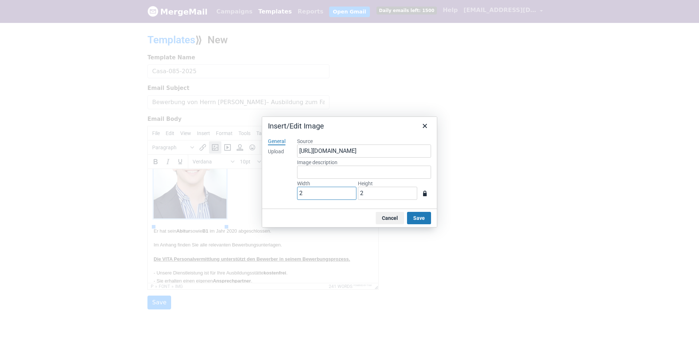
type input "20"
type input "25"
type input "200"
type input "248"
type input "200"
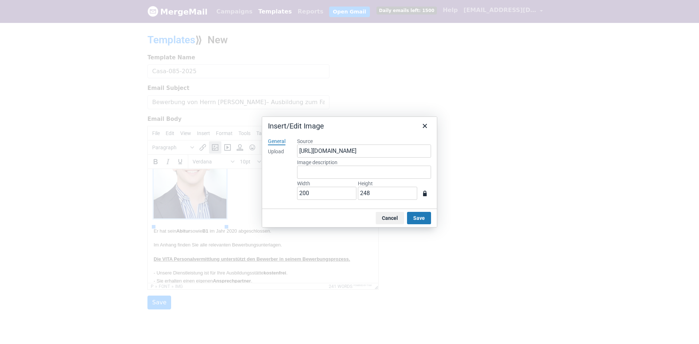
click at [275, 180] on div "General Upload" at bounding box center [276, 170] width 29 height 77
drag, startPoint x: 407, startPoint y: 219, endPoint x: 418, endPoint y: 218, distance: 10.7
click at [408, 219] on button "Save" at bounding box center [419, 218] width 24 height 12
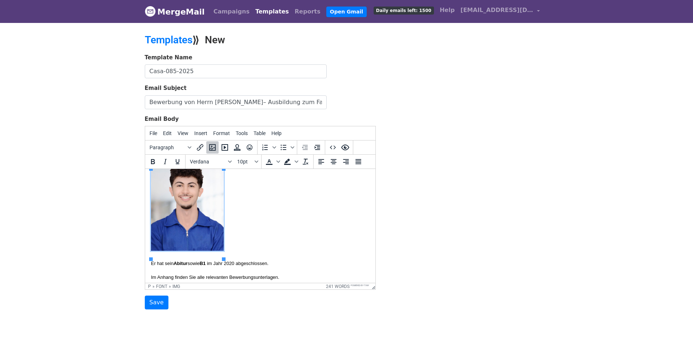
scroll to position [111, 0]
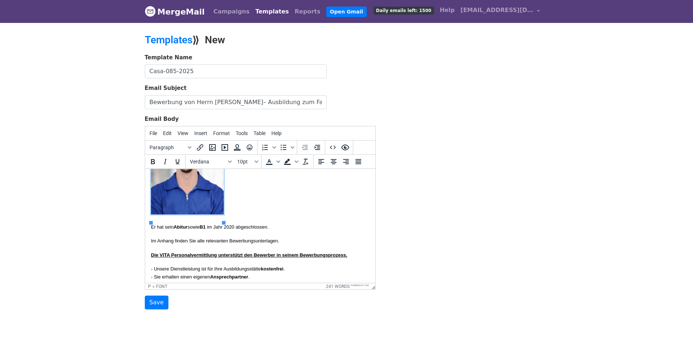
click at [246, 230] on font "Er hat sein Abitur sowie B1 im Jahr 2020 abgeschlossen." at bounding box center [210, 226] width 118 height 5
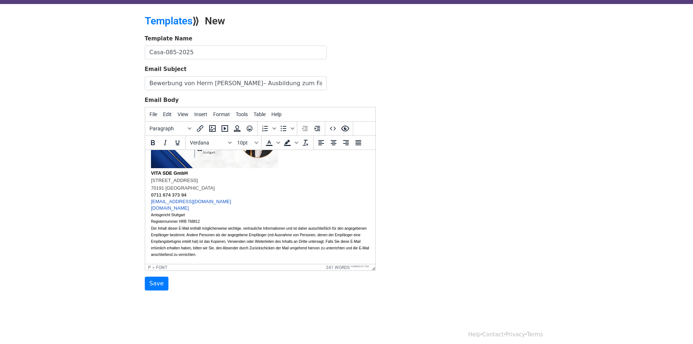
scroll to position [24, 0]
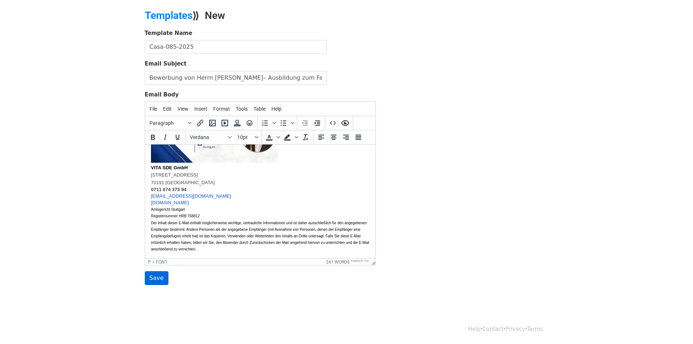
click at [158, 281] on input "Save" at bounding box center [157, 278] width 24 height 14
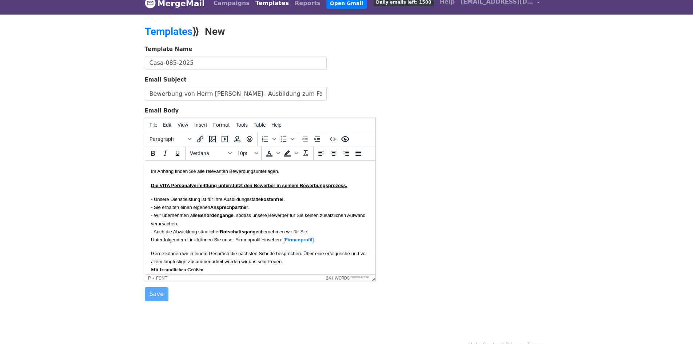
scroll to position [0, 0]
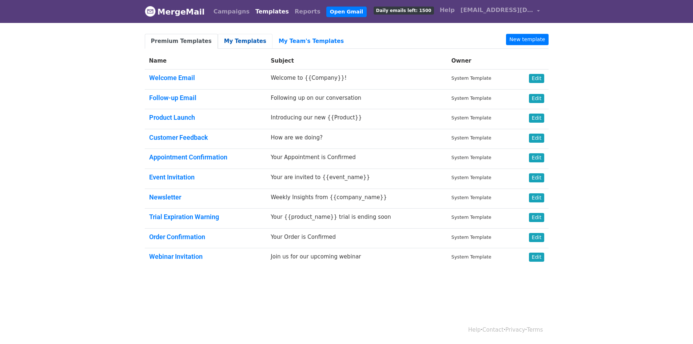
click at [224, 46] on link "My Templates" at bounding box center [245, 41] width 55 height 15
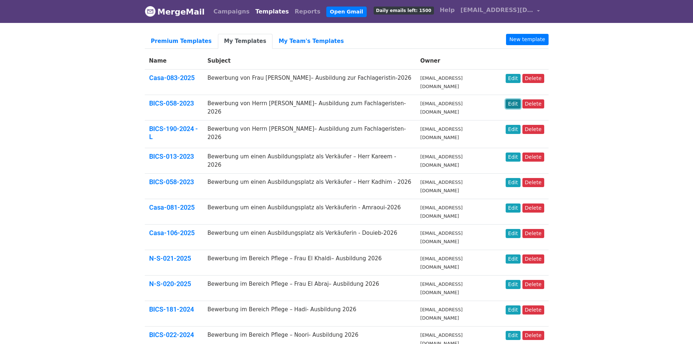
click at [518, 99] on link "Edit" at bounding box center [513, 103] width 15 height 9
click at [517, 99] on link "Edit" at bounding box center [513, 103] width 15 height 9
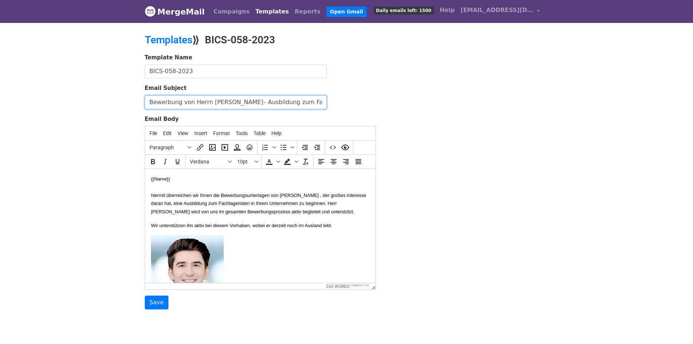
click at [268, 100] on input "Bewerbung von Herrn [PERSON_NAME]– Ausbildung zum Fachlageristen-2026" at bounding box center [236, 102] width 182 height 14
click at [306, 194] on font "hiermit überreichen wir Ihnen die Bewerbungsunterlagen von [PERSON_NAME] , der …" at bounding box center [258, 204] width 215 height 22
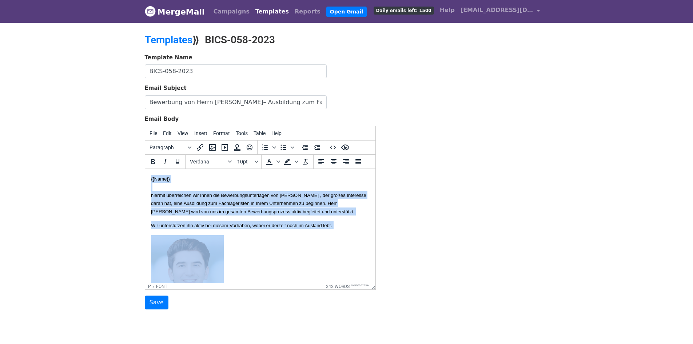
copy body "{{Lore}} ipsumdo sitametcons adi Elits doe Temporincididuntutla etd Magna Aliqu…"
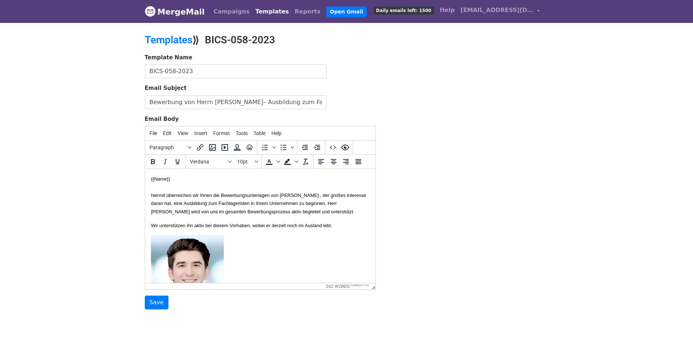
click at [216, 263] on img at bounding box center [187, 281] width 73 height 92
click at [212, 148] on icon "Insert/edit image" at bounding box center [212, 147] width 9 height 9
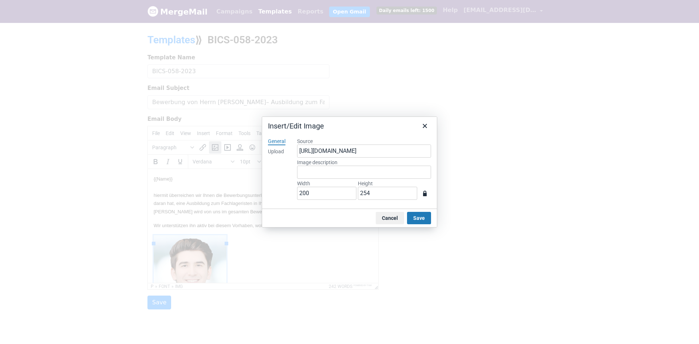
click at [279, 153] on div "Upload" at bounding box center [276, 151] width 16 height 7
click at [372, 178] on button "Browse for an image" at bounding box center [363, 176] width 61 height 12
click at [327, 195] on input "200" at bounding box center [326, 193] width 59 height 13
type input "671"
type input "930"
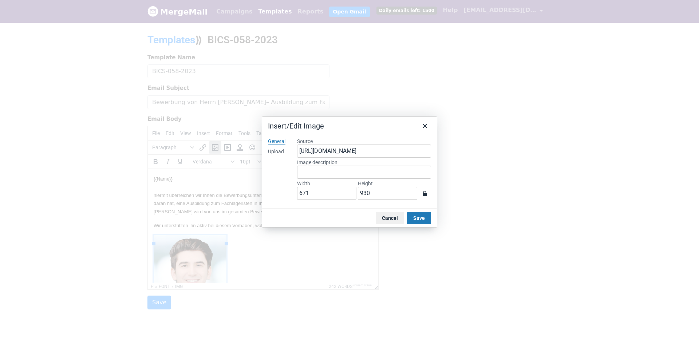
click at [280, 187] on div "General Upload" at bounding box center [276, 170] width 29 height 77
drag, startPoint x: 319, startPoint y: 191, endPoint x: 232, endPoint y: 191, distance: 87.4
click at [231, 192] on div "Insert/Edit Image General Upload Source https://www.mergemail.co/files/blobs/re…" at bounding box center [349, 172] width 699 height 344
type input "2"
type input "3"
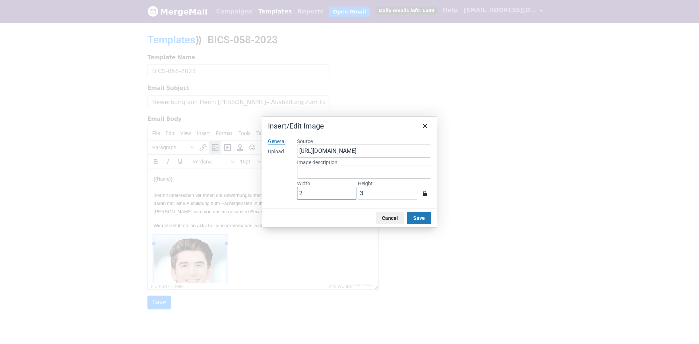
type input "20"
type input "28"
type input "200"
type input "277"
drag, startPoint x: 410, startPoint y: 214, endPoint x: 384, endPoint y: 214, distance: 26.2
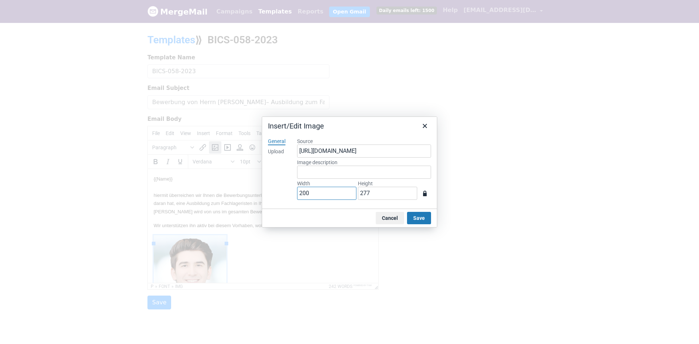
click at [410, 214] on button "Save" at bounding box center [419, 218] width 24 height 12
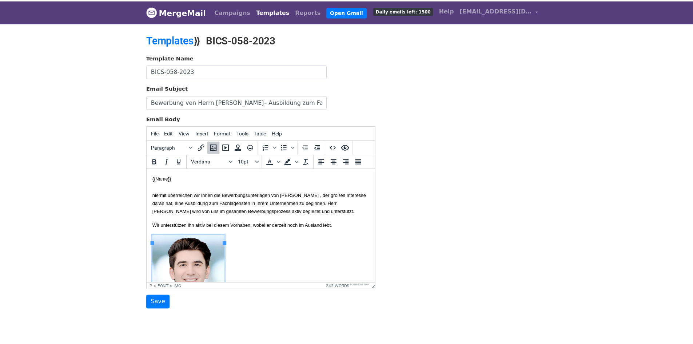
scroll to position [63, 0]
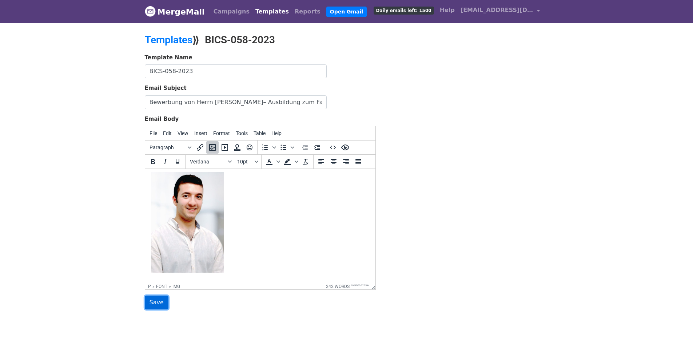
click at [158, 302] on input "Save" at bounding box center [157, 303] width 24 height 14
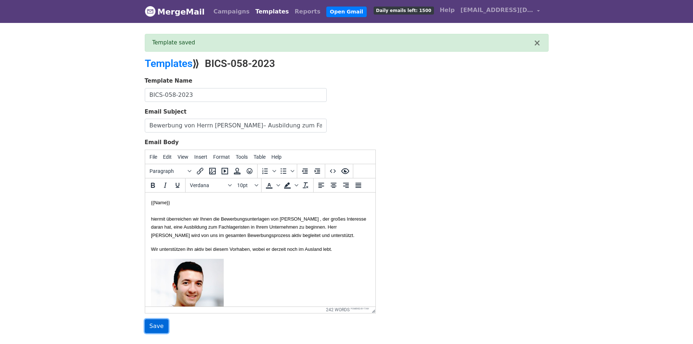
click at [163, 329] on input "Save" at bounding box center [157, 326] width 24 height 14
click at [166, 64] on link "Templates" at bounding box center [169, 64] width 48 height 12
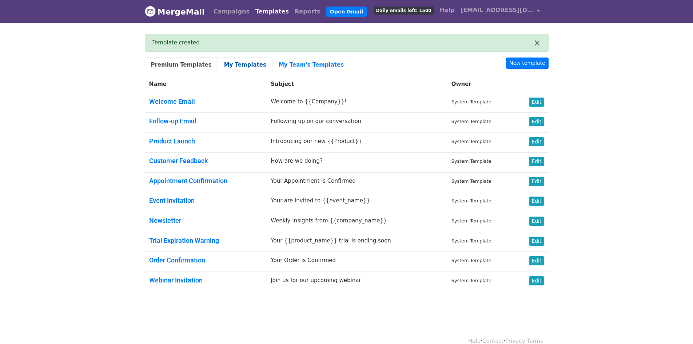
drag, startPoint x: 223, startPoint y: 64, endPoint x: 229, endPoint y: 67, distance: 5.9
click at [223, 65] on link "My Templates" at bounding box center [245, 65] width 55 height 15
drag, startPoint x: 632, startPoint y: 127, endPoint x: 617, endPoint y: 124, distance: 15.1
click at [629, 127] on body "MergeMail Campaigns Templates Reports Open Gmail Daily emails left: 1500 Help i…" at bounding box center [346, 163] width 693 height 326
click at [188, 69] on link "Premium Templates" at bounding box center [181, 65] width 73 height 15
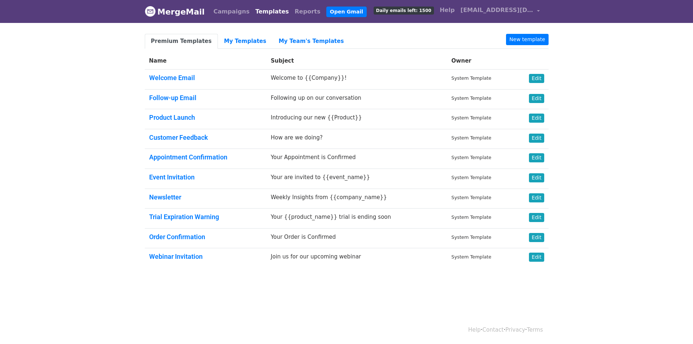
click at [254, 10] on link "Templates" at bounding box center [272, 11] width 39 height 15
click at [259, 14] on link "Templates" at bounding box center [272, 11] width 39 height 15
click at [227, 42] on link "My Templates" at bounding box center [245, 41] width 55 height 15
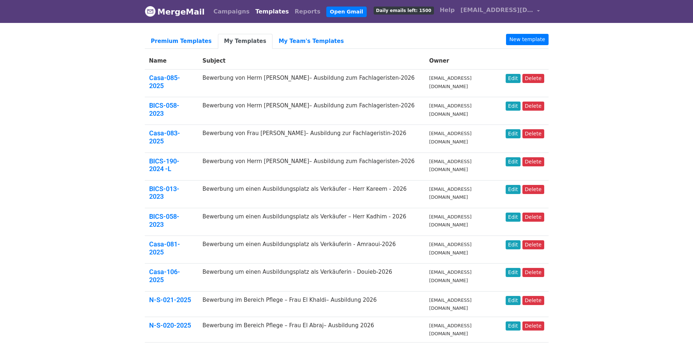
click at [612, 87] on body "MergeMail Campaigns Templates Reports Open Gmail Daily emails left: 1500 Help i…" at bounding box center [346, 334] width 693 height 668
click at [617, 103] on body "MergeMail Campaigns Templates Reports Open Gmail Daily emails left: 1500 Help […" at bounding box center [346, 334] width 693 height 668
click at [533, 39] on link "New template" at bounding box center [527, 39] width 42 height 11
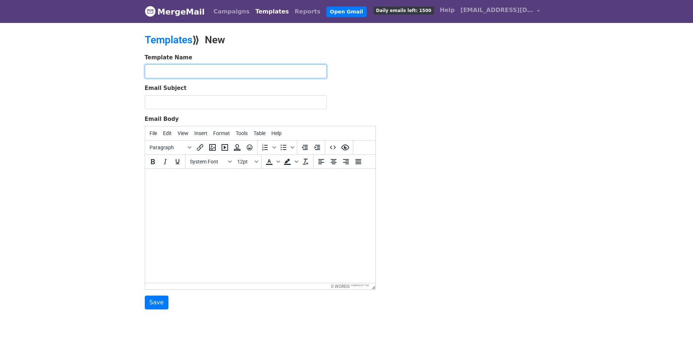
click at [215, 66] on input "text" at bounding box center [236, 71] width 182 height 14
paste input "Casa-007-2024"
type input "Casa-007-2024"
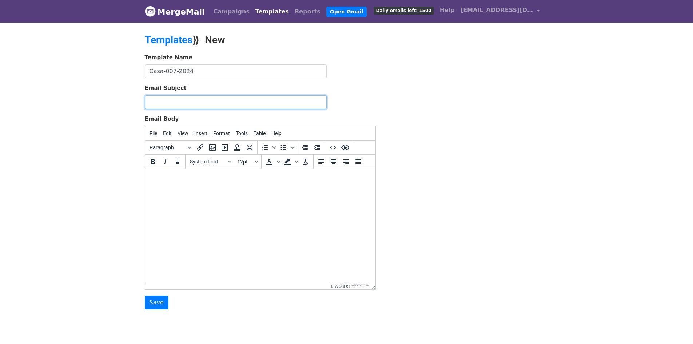
click at [199, 100] on input "Email Subject" at bounding box center [236, 102] width 182 height 14
paste input "Bewerbung von Herrn Zahrani– Ausbildung zum Fachlageristen-2026"
type input "Bewerbung von Herrn Zahrani– Ausbildung zum Fachlageristen-2026"
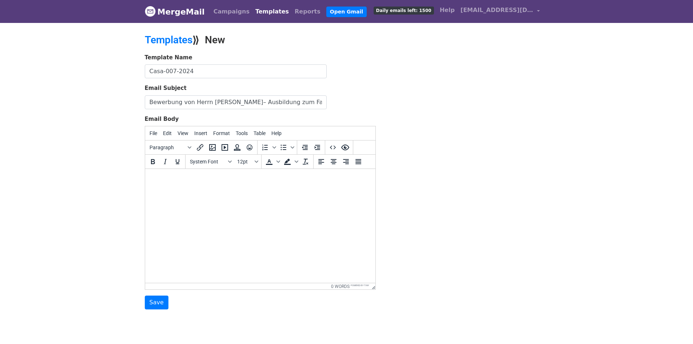
drag, startPoint x: 205, startPoint y: 202, endPoint x: 206, endPoint y: 191, distance: 11.3
click at [206, 189] on html at bounding box center [260, 179] width 230 height 20
paste body
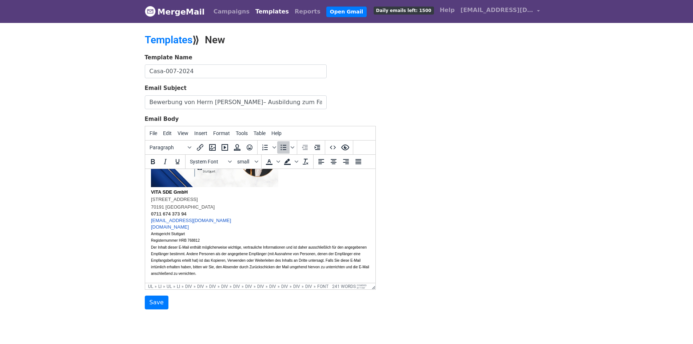
click at [219, 100] on input "Bewerbung von Herrn Zahrani– Ausbildung zum Fachlageristen-2026" at bounding box center [236, 102] width 182 height 14
click at [219, 100] on input "Bewerbung von Herrn [PERSON_NAME]– Ausbildung zum Fachlageristen-2026" at bounding box center [236, 102] width 182 height 14
click at [214, 100] on input "Bewerbung von Herrn Alae Rochdi– Ausbildung zum Fachlageristen-2026" at bounding box center [236, 102] width 182 height 14
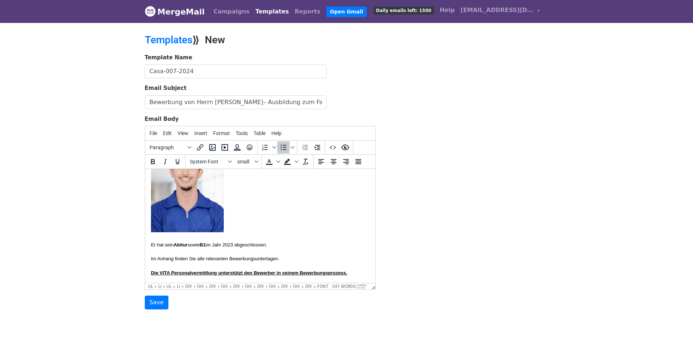
scroll to position [0, 0]
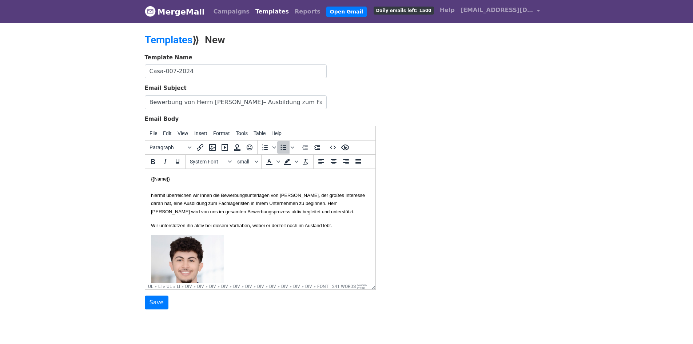
type input "Bewerbung von Herrn Rochdi– Ausbildung zum Fachlageristen-2026"
drag, startPoint x: 315, startPoint y: 196, endPoint x: 347, endPoint y: 197, distance: 32.4
click at [347, 197] on font "hiermit überreichen wir Ihnen die Bewerbungsunterlagen von [PERSON_NAME], der g…" at bounding box center [258, 204] width 214 height 22
click at [337, 197] on font "hiermit überreichen wir Ihnen die Bewerbungsunterlagen von Herrn Alae Rochdi , …" at bounding box center [254, 204] width 207 height 22
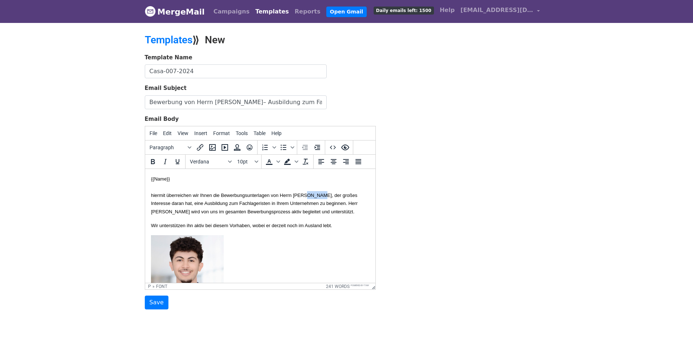
copy font "Rochdi"
click at [199, 211] on font "hiermit überreichen wir Ihnen die Bewerbungsunterlagen von Herrn Alae Rochdi , …" at bounding box center [254, 204] width 207 height 22
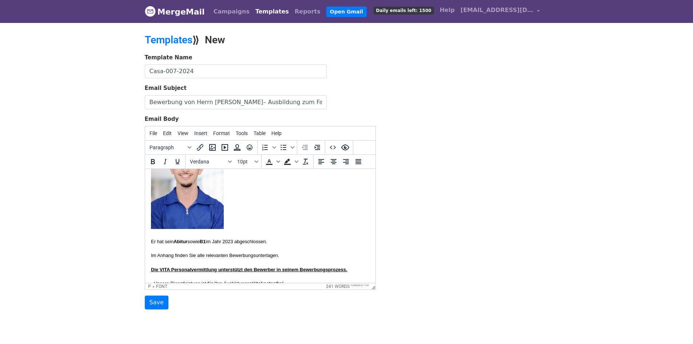
scroll to position [109, 0]
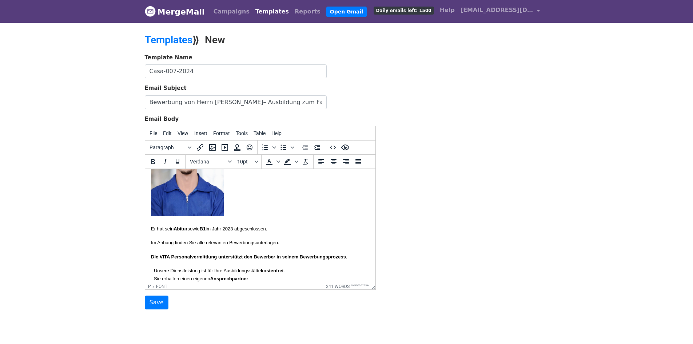
click at [246, 232] on font "Er hat sein Abitur sowie B1 im Jahr 2023 abgeschlossen." at bounding box center [209, 228] width 116 height 5
click at [157, 198] on img at bounding box center [187, 171] width 73 height 90
click at [212, 150] on icon "Insert/edit image" at bounding box center [212, 147] width 9 height 9
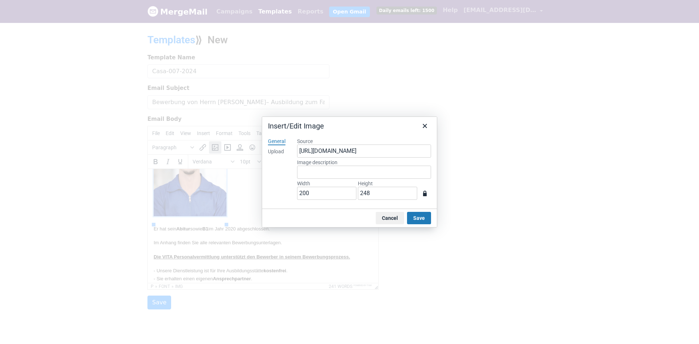
click at [277, 151] on div "Upload" at bounding box center [276, 151] width 16 height 7
click at [379, 175] on button "Browse for an image" at bounding box center [363, 176] width 61 height 12
type input "445"
type input "571"
drag, startPoint x: 316, startPoint y: 193, endPoint x: 260, endPoint y: 187, distance: 57.1
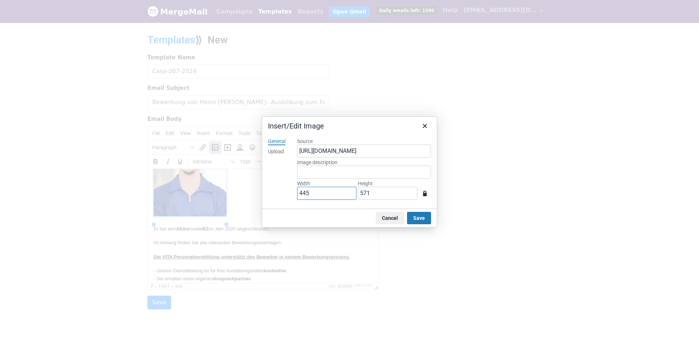
click at [260, 187] on div "Insert/Edit Image General Upload Source https://www.mergemail.co/files/blobs/re…" at bounding box center [349, 172] width 699 height 344
type input "2"
type input "3"
type input "20"
type input "26"
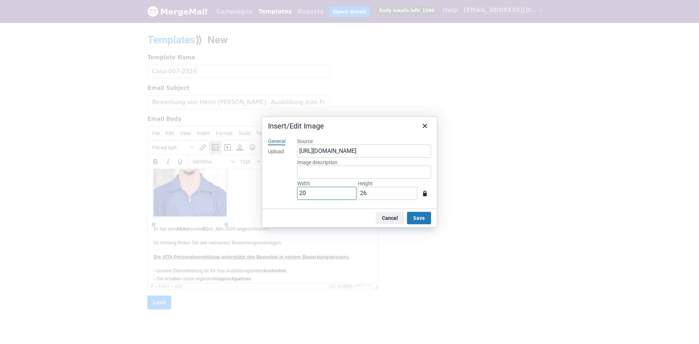
type input "200"
type input "257"
click at [419, 214] on button "Save" at bounding box center [419, 218] width 24 height 12
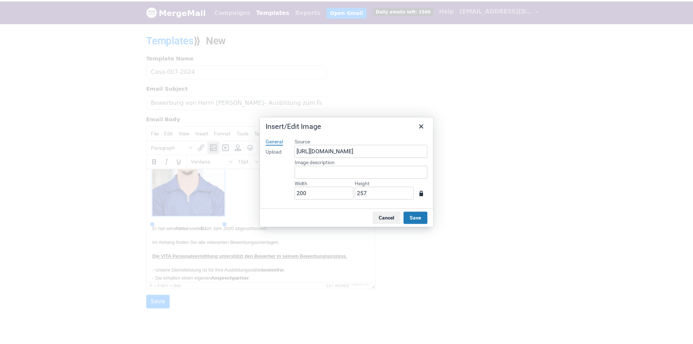
scroll to position [75, 0]
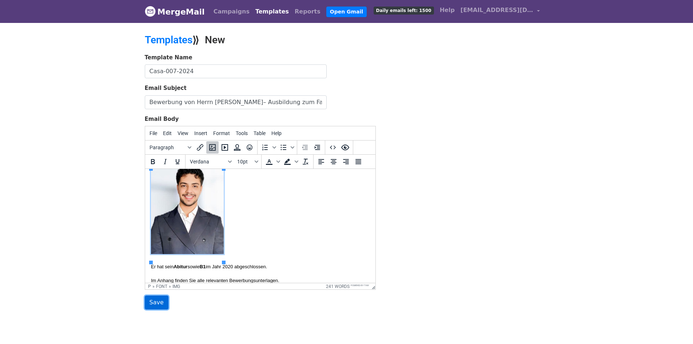
click at [160, 299] on input "Save" at bounding box center [157, 303] width 24 height 14
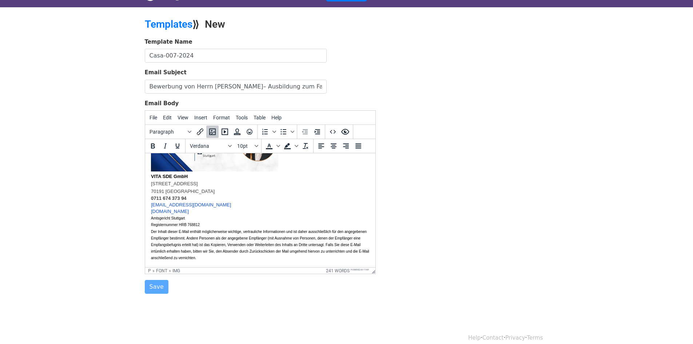
scroll to position [24, 0]
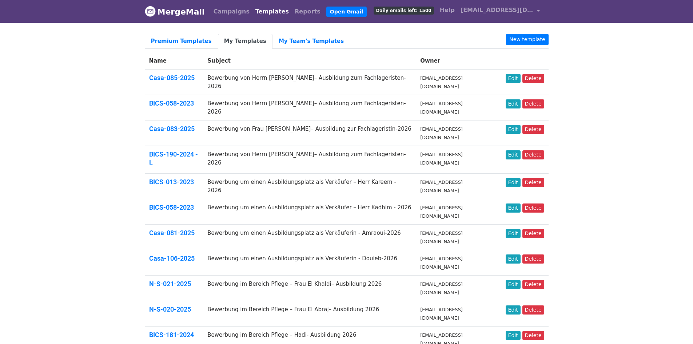
drag, startPoint x: 654, startPoint y: 79, endPoint x: 649, endPoint y: 77, distance: 6.0
click at [650, 77] on body "MergeMail Campaigns Templates Reports Open Gmail Daily emails left: 1500 Help […" at bounding box center [346, 314] width 693 height 629
click at [519, 79] on link "Edit" at bounding box center [513, 78] width 15 height 9
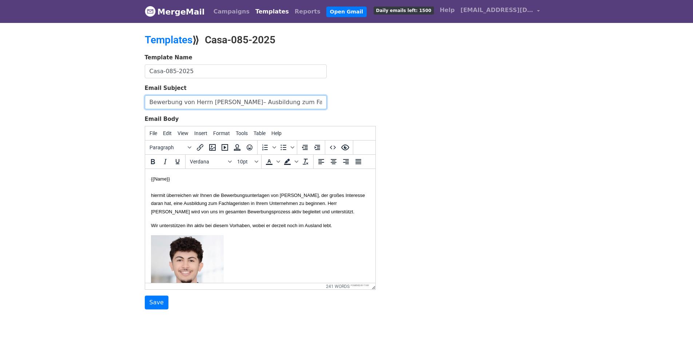
click at [286, 106] on input "Bewerbung von Herrn Zahrani– Ausbildung zum Fachlageristen-2026" at bounding box center [236, 102] width 182 height 14
click at [278, 229] on p "Wir unterstützen ihn aktiv bei diesem Vorhaben, wobei er derzeit noch im Auslan…" at bounding box center [260, 225] width 219 height 8
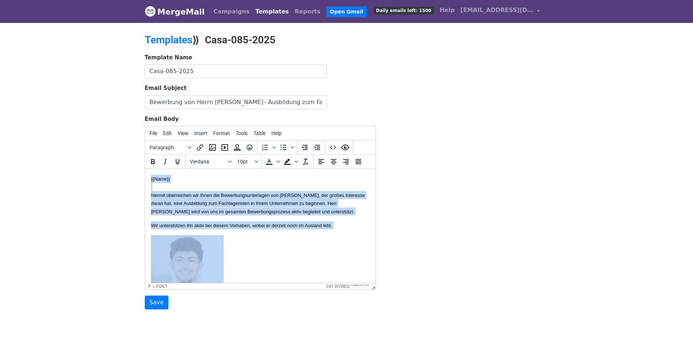
copy body "{{Name}} hiermit überreichen wir Ihnen die Bewerbungsunterlagen von Herrn Anass…"
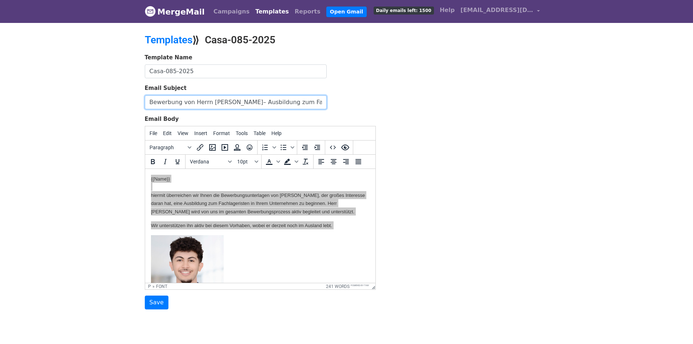
click at [241, 102] on input "Bewerbung von Herrn Zahrani– Ausbildung zum Fachlageristen-2026" at bounding box center [236, 102] width 182 height 14
click at [241, 102] on input "Bewerbung von Herrn [PERSON_NAME]– Ausbildung zum Fachlageristen-2026" at bounding box center [236, 102] width 182 height 14
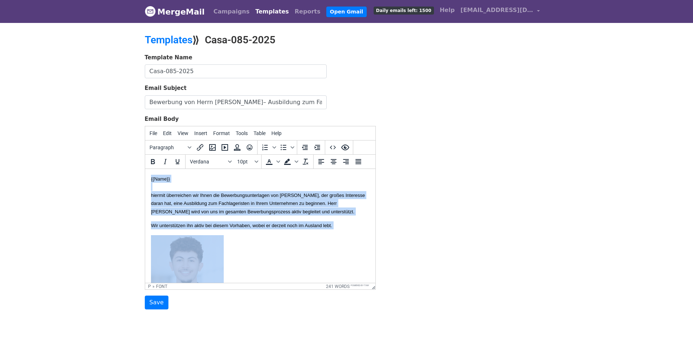
click at [285, 215] on p "{{Name}} hiermit überreichen wir Ihnen die Bewerbungsunterlagen von Herrn Anass…" at bounding box center [260, 195] width 219 height 41
copy body "{{Name}} hiermit überreichen wir Ihnen die Bewerbungsunterlagen von Herrn Anass…"
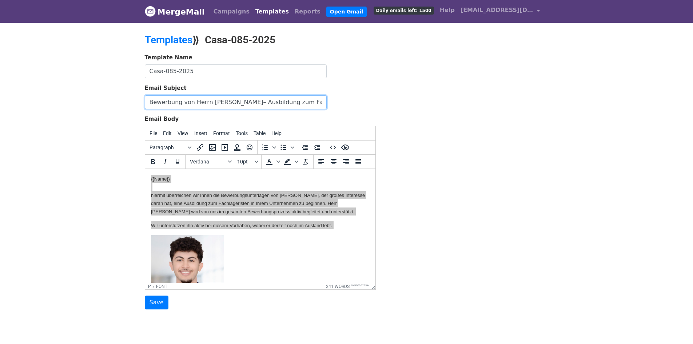
click at [300, 105] on input "Bewerbung von Herrn Zahrani– Ausbildung zum Fachlageristen-2026" at bounding box center [236, 102] width 182 height 14
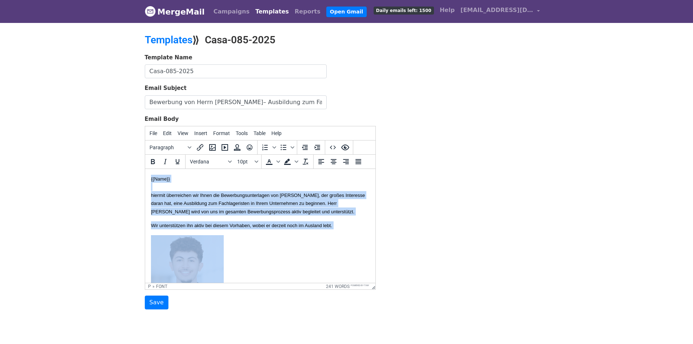
click at [301, 208] on font "hiermit überreichen wir Ihnen die Bewerbungsunterlagen von Herrn Anass Zahrani,…" at bounding box center [258, 204] width 214 height 22
copy body "{{Name}} hiermit überreichen wir Ihnen die Bewerbungsunterlagen von Herrn Anass…"
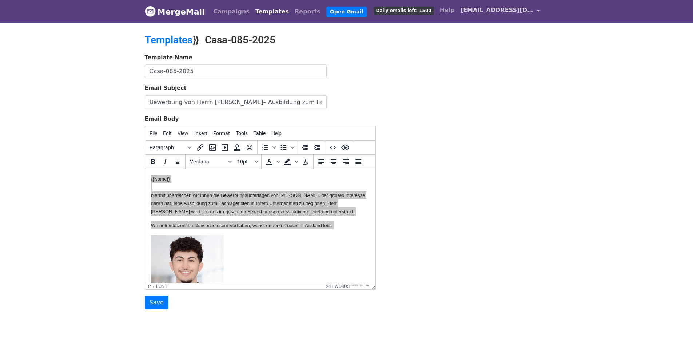
drag, startPoint x: 530, startPoint y: 9, endPoint x: 527, endPoint y: 13, distance: 4.7
click at [530, 9] on span "[EMAIL_ADDRESS][DOMAIN_NAME]" at bounding box center [497, 10] width 73 height 9
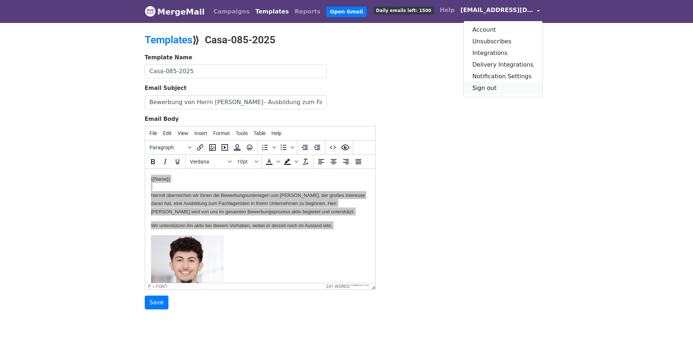
drag, startPoint x: 510, startPoint y: 91, endPoint x: 554, endPoint y: 20, distance: 83.5
click at [510, 91] on link "Sign out" at bounding box center [503, 88] width 79 height 12
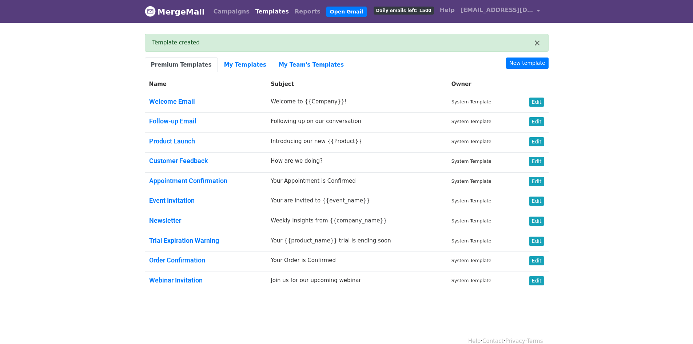
click at [590, 62] on body "MergeMail Campaigns Templates Reports Open Gmail Daily emails left: 1500 Help […" at bounding box center [346, 163] width 693 height 326
click at [253, 12] on link "Templates" at bounding box center [272, 11] width 39 height 15
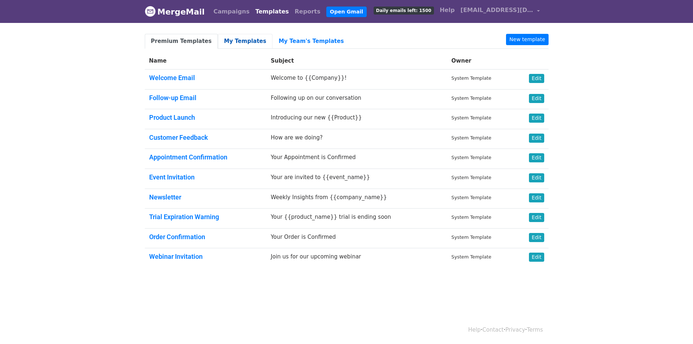
click at [237, 43] on link "My Templates" at bounding box center [245, 41] width 55 height 15
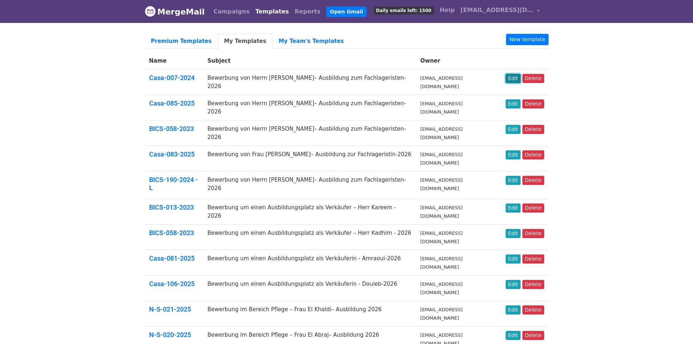
click at [513, 78] on link "Edit" at bounding box center [513, 78] width 15 height 9
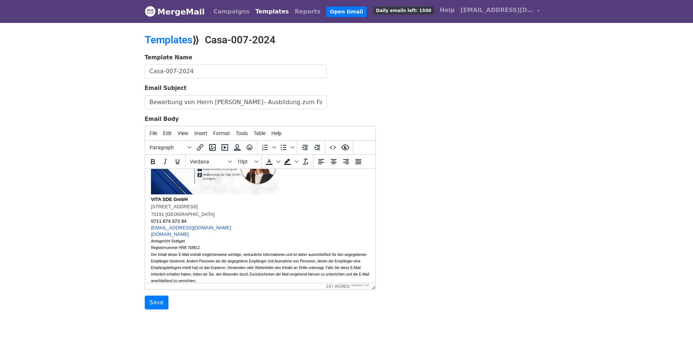
scroll to position [357, 0]
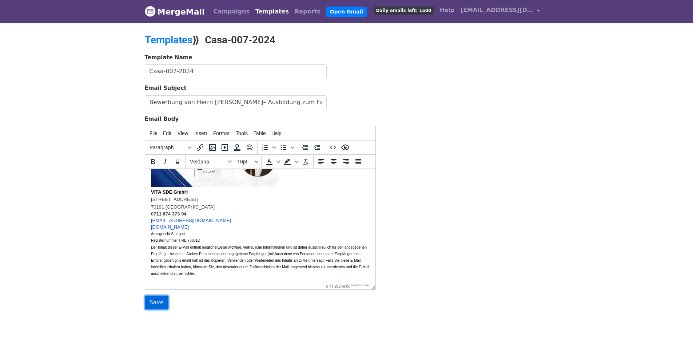
click at [160, 302] on input "Save" at bounding box center [157, 303] width 24 height 14
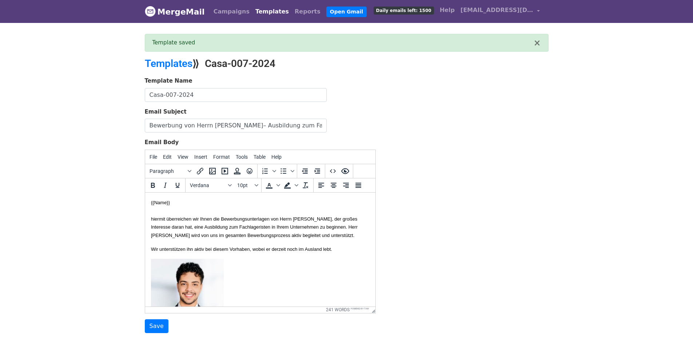
click at [570, 147] on body "MergeMail Campaigns Templates Reports Open Gmail Daily emails left: 1500 Help […" at bounding box center [346, 181] width 693 height 362
click at [169, 65] on link "Templates" at bounding box center [169, 64] width 48 height 12
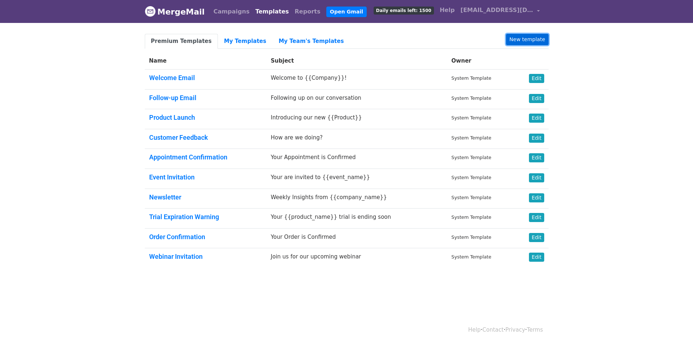
click at [532, 39] on link "New template" at bounding box center [527, 39] width 42 height 11
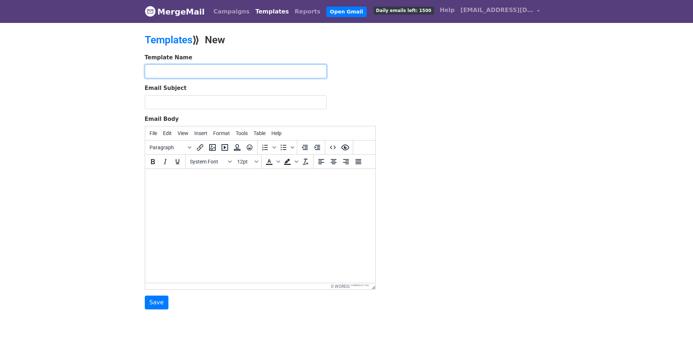
click at [195, 71] on input "text" at bounding box center [236, 71] width 182 height 14
paste input "Casa-098-2025"
type input "Casa-098-2025"
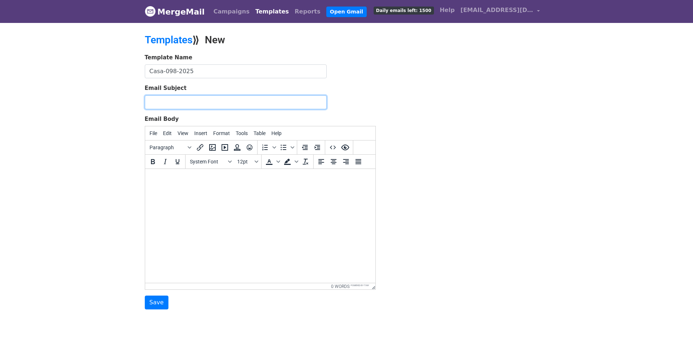
click at [274, 103] on input "Email Subject" at bounding box center [236, 102] width 182 height 14
paste input "Bewerbung von Herrn [PERSON_NAME]– Ausbildung zum Fachlageristen-2026"
type input "Bewerbung von Herrn [PERSON_NAME]– Ausbildung zum Fachlageristen-2026"
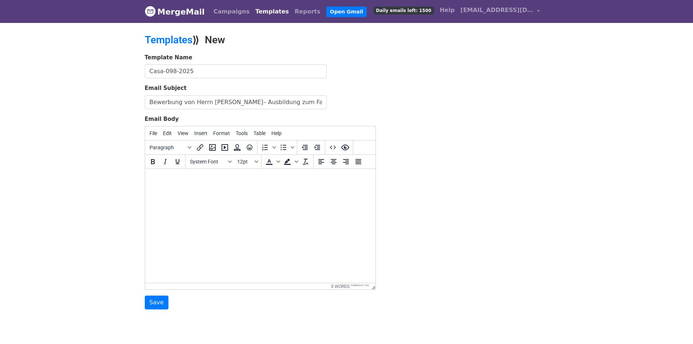
click at [288, 177] on body at bounding box center [260, 179] width 219 height 8
paste body
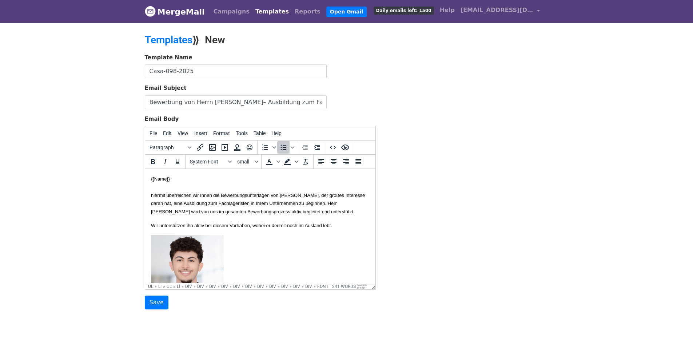
click at [217, 102] on input "Bewerbung von Herrn [PERSON_NAME]– Ausbildung zum Fachlageristen-2026" at bounding box center [236, 102] width 182 height 14
click at [217, 102] on input "Bewerbung von Herrn Zahrani– Ausbildung zum Fachlageristen-2026" at bounding box center [236, 102] width 182 height 14
drag, startPoint x: 232, startPoint y: 104, endPoint x: 207, endPoint y: 101, distance: 25.3
click at [207, 101] on input "Bewerbung von Herrn El Mehdi Zahri– Ausbildung zum Fachlageristen-2026" at bounding box center [236, 102] width 182 height 14
type input "Bewerbung von Herrn Zahri– Ausbildung zum Fachlageristen-2026"
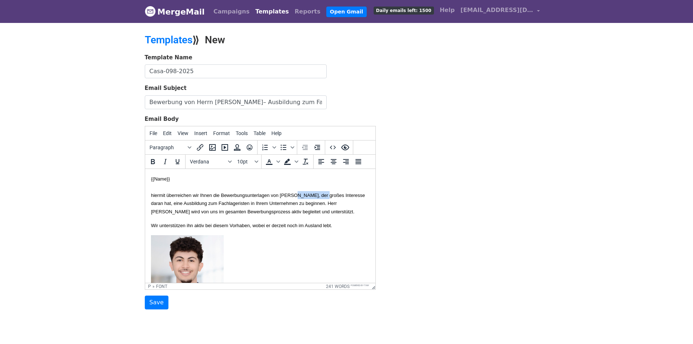
drag, startPoint x: 313, startPoint y: 194, endPoint x: 348, endPoint y: 192, distance: 35.0
click at [348, 193] on font "hiermit überreichen wir Ihnen die Bewerbungsunterlagen von Herrn Anass Zahrani,…" at bounding box center [258, 204] width 214 height 22
click at [343, 196] on font "hiermit überreichen wir Ihnen die Bewerbungsunterlagen von Herrn El Mehdi Zahri…" at bounding box center [254, 204] width 207 height 22
copy font "Zahri"
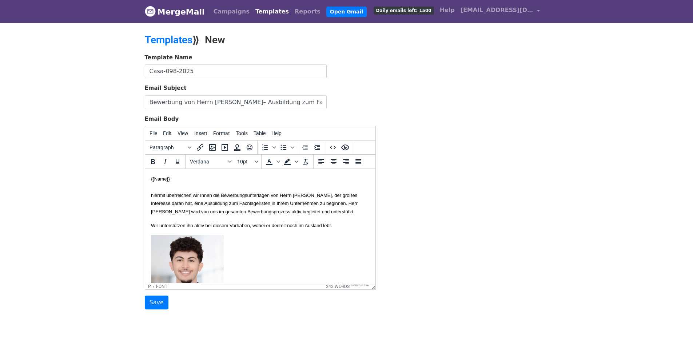
click at [207, 211] on font "hiermit überreichen wir Ihnen die Bewerbungsunterlagen von Herrn El Mehdi Zahri…" at bounding box center [254, 204] width 207 height 22
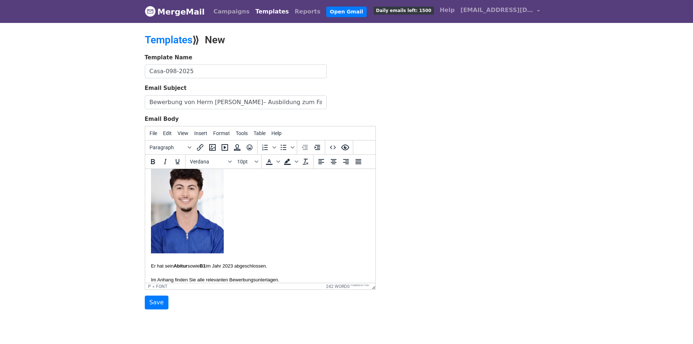
scroll to position [73, 0]
click at [202, 222] on img at bounding box center [187, 207] width 73 height 90
click at [208, 147] on icon "Insert/edit image" at bounding box center [212, 147] width 9 height 9
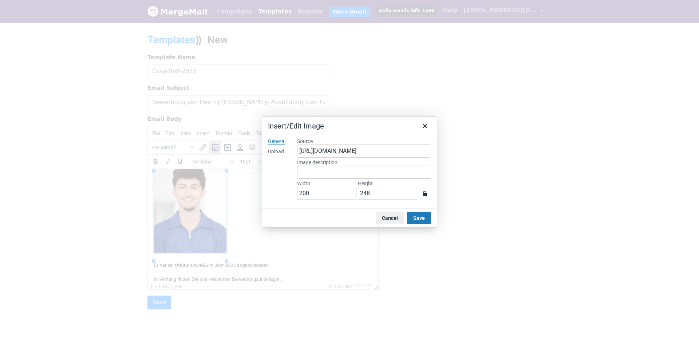
click at [273, 149] on div "Upload" at bounding box center [276, 151] width 16 height 7
click at [349, 174] on button "Browse for an image" at bounding box center [363, 176] width 61 height 12
type input "519"
type input "846"
drag, startPoint x: 324, startPoint y: 193, endPoint x: 227, endPoint y: 191, distance: 96.9
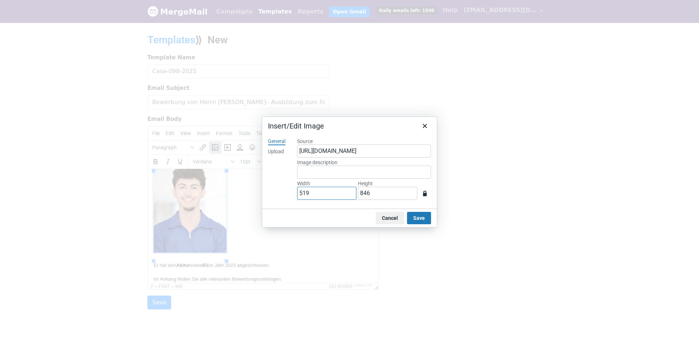
click at [227, 191] on div "Insert/Edit Image General Upload Source https://www.mergemail.co/files/blobs/re…" at bounding box center [349, 172] width 699 height 344
type input "2"
type input "3"
type input "20"
type input "33"
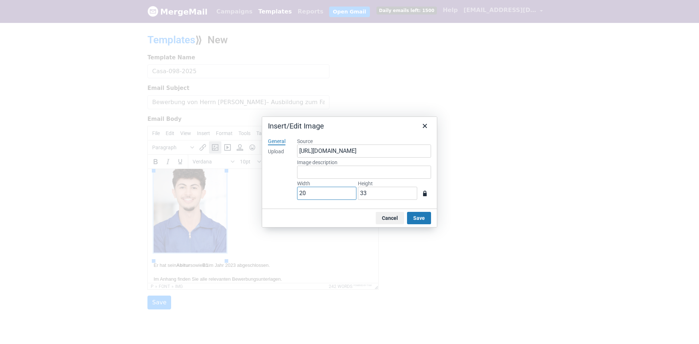
type input "200"
type input "326"
click at [422, 217] on button "Save" at bounding box center [419, 218] width 24 height 12
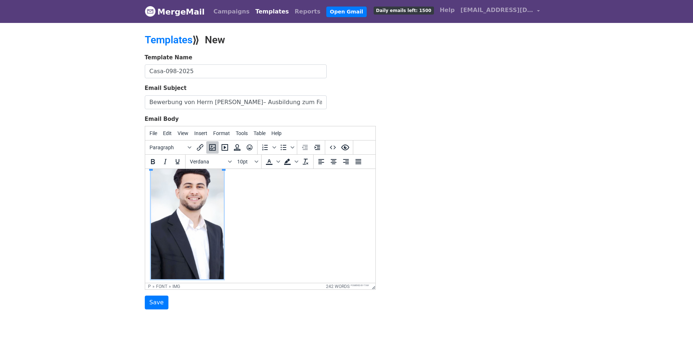
scroll to position [147, 0]
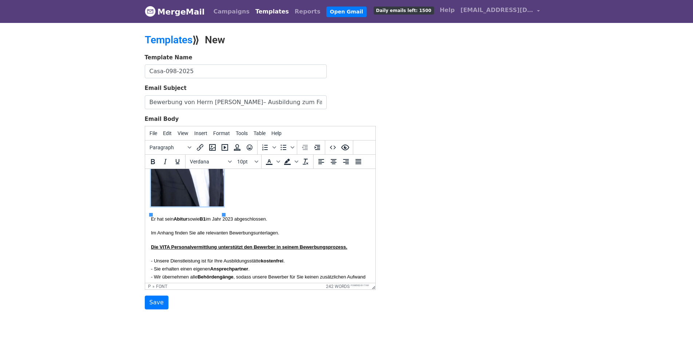
click at [249, 222] on font "Er hat sein Abitur sowie B1 im Jahr 2023 abgeschlossen." at bounding box center [209, 218] width 116 height 5
click at [248, 222] on font "Er hat sein Abitur sowie B1 im Jahr 2023 abgeschlossen." at bounding box center [209, 218] width 116 height 5
click at [253, 234] on body "{{Name}} hiermit überreichen wir Ihnen die Bewerbungsunterlagen von Herrn El Me…" at bounding box center [260, 260] width 219 height 466
click at [245, 222] on p "Er hat sein Abitur sowie B1 im Jahr 2023 abgeschlossen." at bounding box center [260, 219] width 219 height 8
click at [247, 222] on font "Er hat sein Abitur sowie B1 im Jahr 2023 abgeschlossen." at bounding box center [209, 218] width 116 height 5
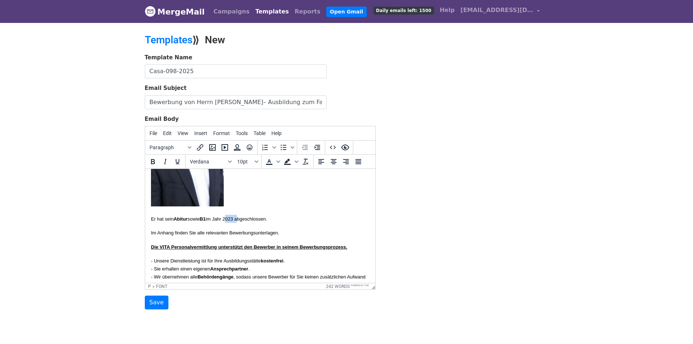
click at [247, 222] on font "Er hat sein Abitur sowie B1 im Jahr 2023 abgeschlossen." at bounding box center [209, 218] width 116 height 5
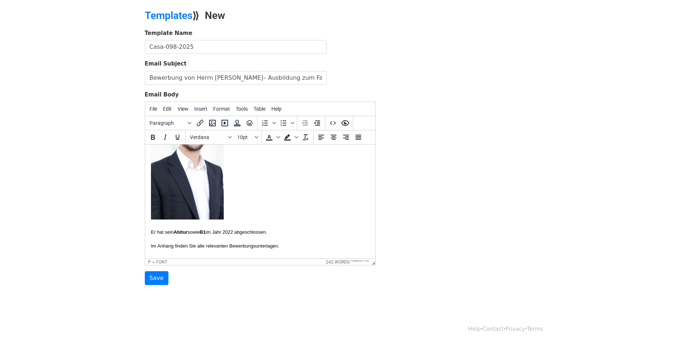
scroll to position [2, 0]
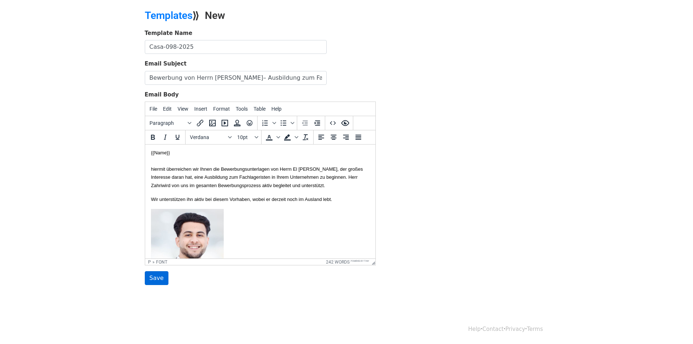
click at [164, 276] on input "Save" at bounding box center [157, 278] width 24 height 14
click at [539, 86] on div "Template Name Casa-098-2025 Email Subject Bewerbung von Herrn Zahri– Ausbildung…" at bounding box center [346, 157] width 415 height 256
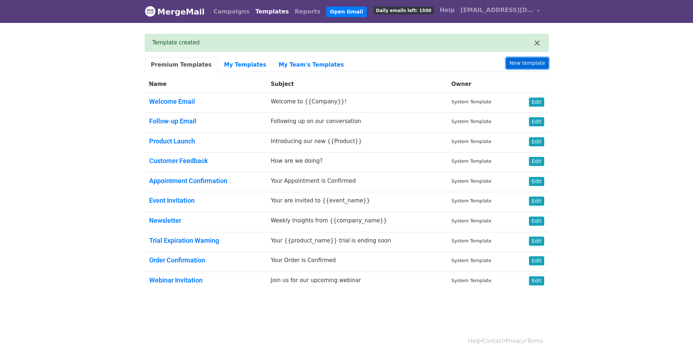
click at [534, 59] on link "New template" at bounding box center [527, 63] width 42 height 11
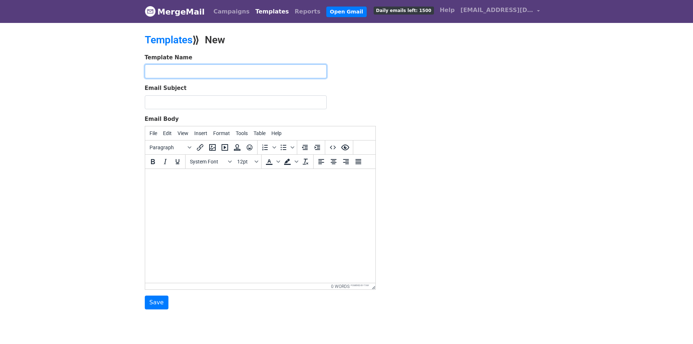
click at [218, 69] on input "text" at bounding box center [236, 71] width 182 height 14
paste input "Casa-110-2025"
type input "Casa-110-2025"
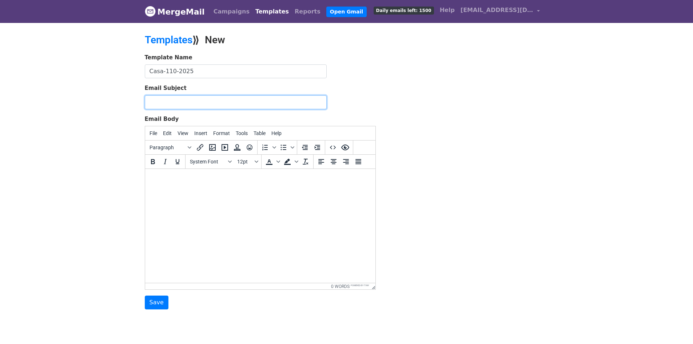
click at [234, 103] on input "Email Subject" at bounding box center [236, 102] width 182 height 14
paste input "Bewerbung von Herrn [PERSON_NAME]– Ausbildung zum Fachlageristen-2026"
type input "Bewerbung von Herrn [PERSON_NAME]– Ausbildung zum Fachlageristen-2026"
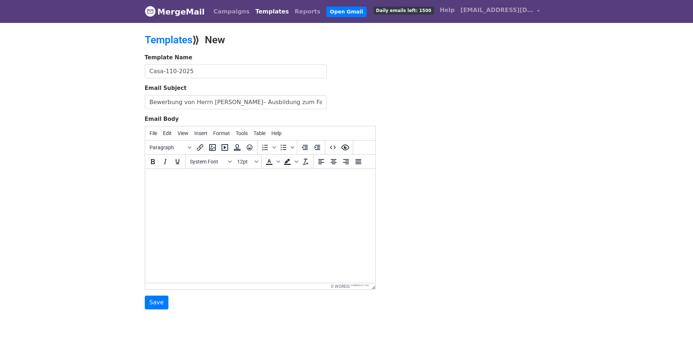
click at [216, 179] on body at bounding box center [260, 179] width 219 height 8
paste body
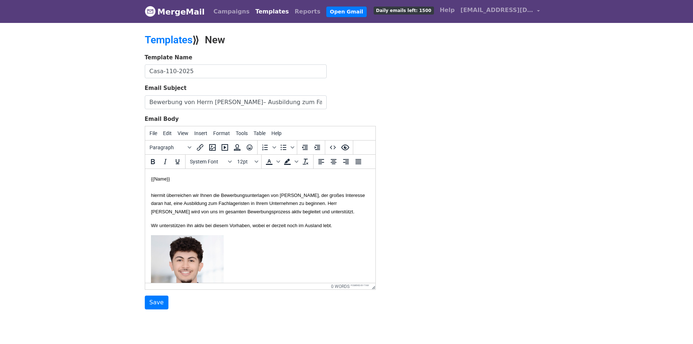
scroll to position [348, 0]
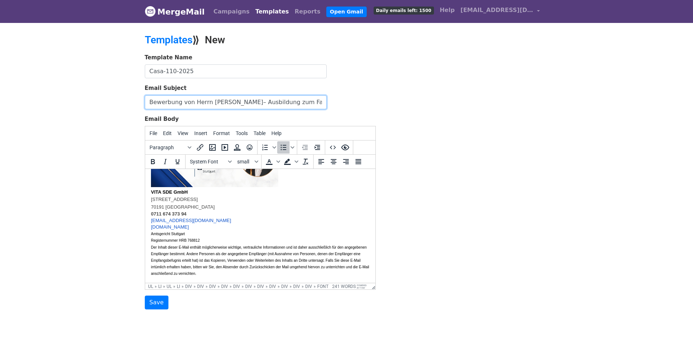
click at [215, 100] on input "Bewerbung von Herrn [PERSON_NAME]– Ausbildung zum Fachlageristen-2026" at bounding box center [236, 102] width 182 height 14
click at [215, 100] on input "Bewerbung von Herrn Zahrani– Ausbildung zum Fachlageristen-2026" at bounding box center [236, 102] width 182 height 14
paste input "Mohamed Amine Bouissoufar"
drag, startPoint x: 239, startPoint y: 103, endPoint x: 207, endPoint y: 101, distance: 31.7
click at [207, 101] on input "Bewerbung von Herrn Mohamed Amine Bouissoufar– Ausbildung zum Fachlageristen-20…" at bounding box center [236, 102] width 182 height 14
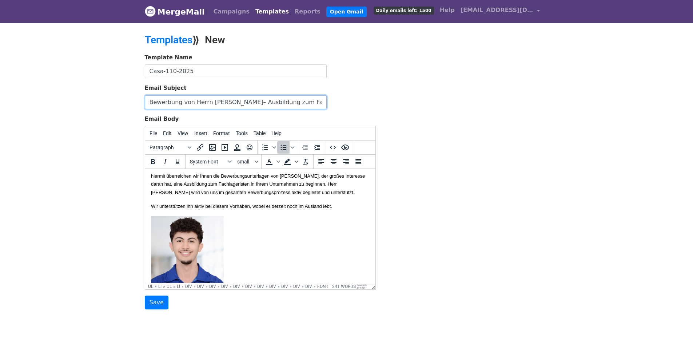
scroll to position [0, 0]
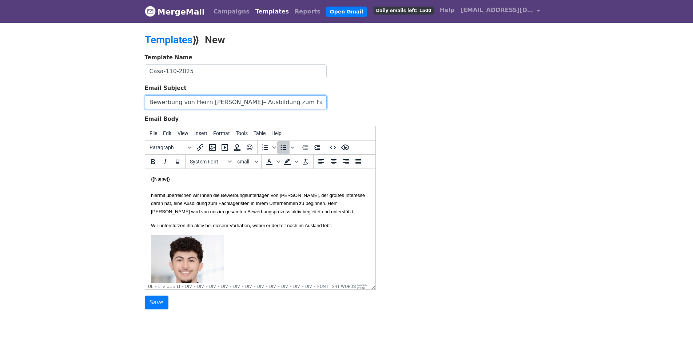
type input "Bewerbung von Herrn Bouissoufar– Ausbildung zum Fachlageristen-2026"
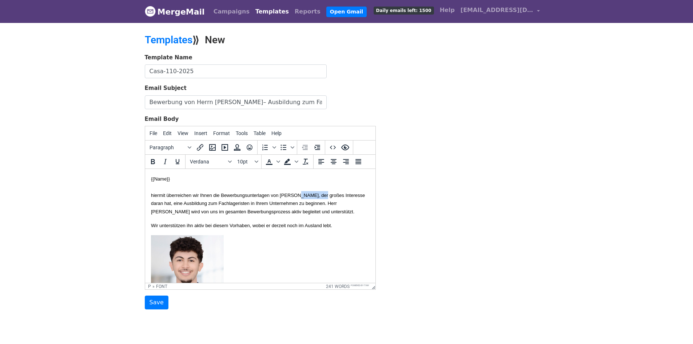
drag, startPoint x: 316, startPoint y: 194, endPoint x: 345, endPoint y: 195, distance: 28.4
click at [345, 195] on font "hiermit überreichen wir Ihnen die Bewerbungsunterlagen von Herrn Anass Zahrani,…" at bounding box center [258, 204] width 214 height 22
drag, startPoint x: 348, startPoint y: 195, endPoint x: 314, endPoint y: 195, distance: 33.5
click at [314, 195] on font "hiermit überreichen wir Ihnen die Bewerbungsunterlagen von Herrn Anass Zahrani,…" at bounding box center [258, 204] width 214 height 22
drag, startPoint x: 356, startPoint y: 194, endPoint x: 314, endPoint y: 193, distance: 41.9
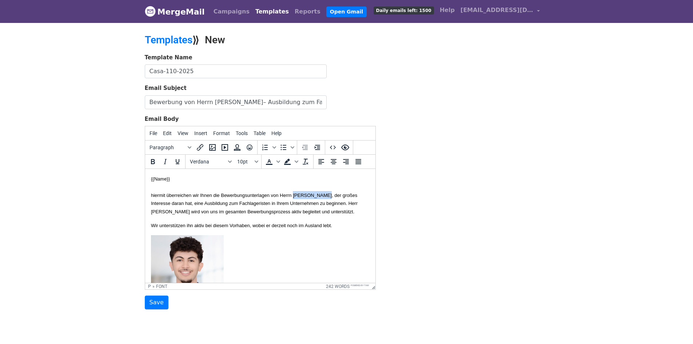
click at [314, 193] on p "{{Name}} hiermit überreichen wir Ihnen die Bewerbungsunterlagen von Herrn Moham…" at bounding box center [260, 195] width 219 height 41
click at [329, 195] on font "hiermit überreichen wir Ihnen die Bewerbungsunterlagen von Herrn Bouissoufar , …" at bounding box center [254, 204] width 207 height 22
copy font "Bouissoufar"
click at [203, 211] on font "hiermit überreichen wir Ihnen die Bewerbungsunterlagen von Herrn Bouissoufar , …" at bounding box center [254, 204] width 207 height 22
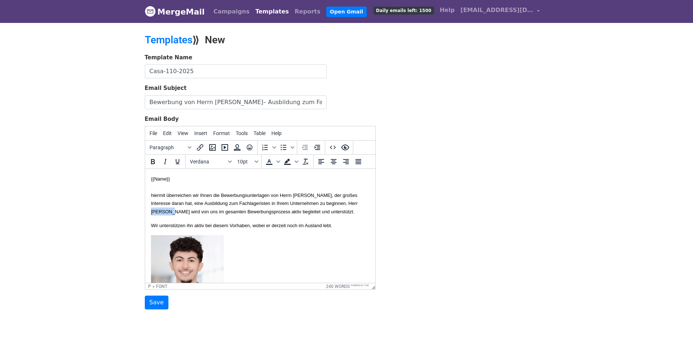
click at [203, 211] on font "hiermit überreichen wir Ihnen die Bewerbungsunterlagen von Herrn Bouissoufar , …" at bounding box center [254, 204] width 207 height 22
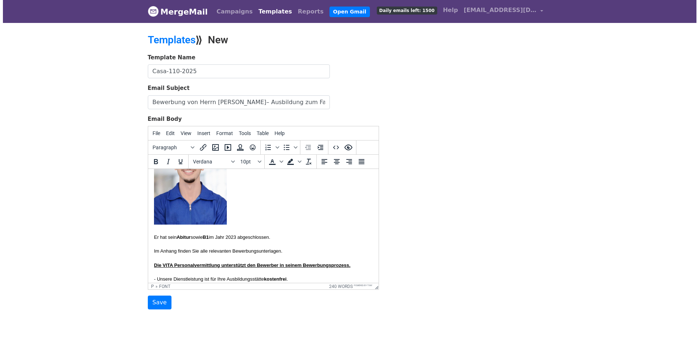
scroll to position [109, 0]
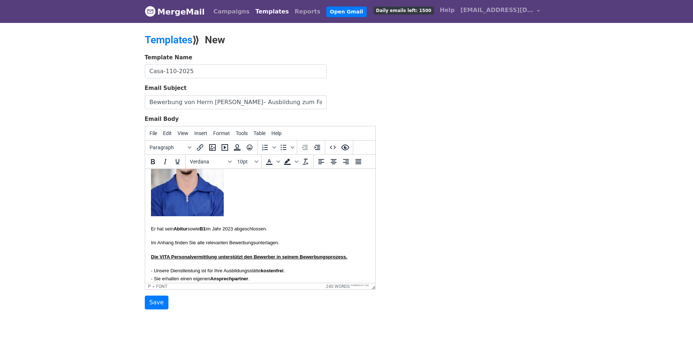
drag, startPoint x: 188, startPoint y: 201, endPoint x: 209, endPoint y: 171, distance: 36.2
click at [188, 201] on img at bounding box center [187, 171] width 73 height 90
click at [215, 149] on icon "Insert/edit image" at bounding box center [212, 147] width 7 height 7
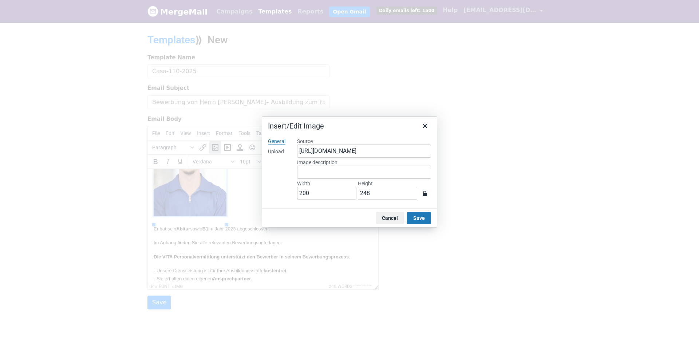
click at [281, 151] on div "Upload" at bounding box center [276, 151] width 16 height 7
click at [369, 179] on button "Browse for an image" at bounding box center [363, 176] width 61 height 12
click at [272, 177] on div "General Upload" at bounding box center [276, 170] width 29 height 77
click at [317, 197] on input "200" at bounding box center [326, 193] width 59 height 13
type input "896"
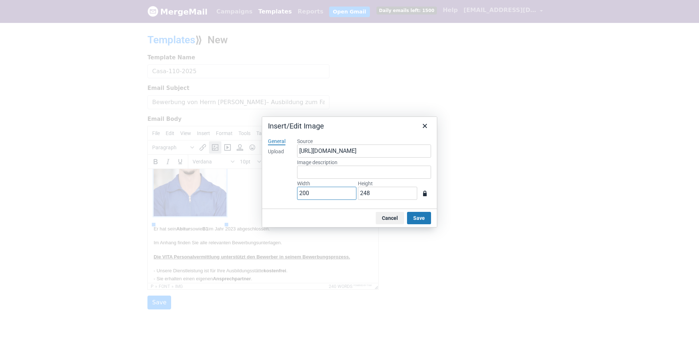
type input "1085"
drag, startPoint x: 329, startPoint y: 193, endPoint x: 212, endPoint y: 190, distance: 116.5
click at [212, 190] on div "Insert/Edit Image General Upload Source https://www.mergemail.co/files/blobs/re…" at bounding box center [349, 172] width 699 height 344
type input "2"
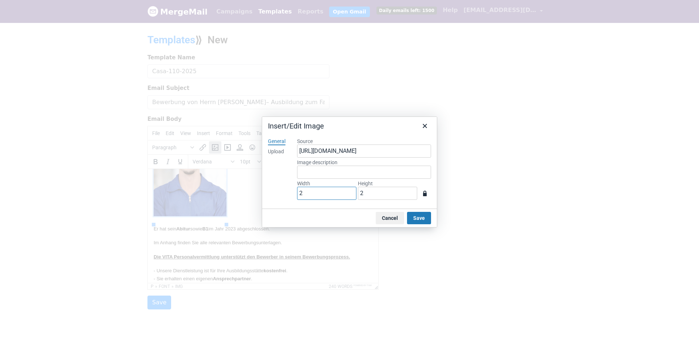
type input "20"
type input "25"
type input "200"
type input "248"
click at [415, 215] on button "Save" at bounding box center [419, 218] width 24 height 12
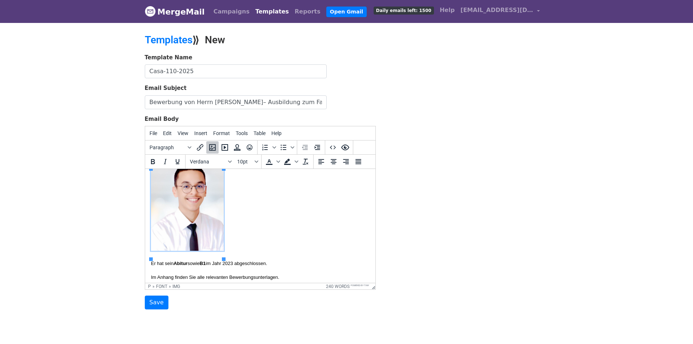
click at [262, 234] on p at bounding box center [260, 207] width 219 height 92
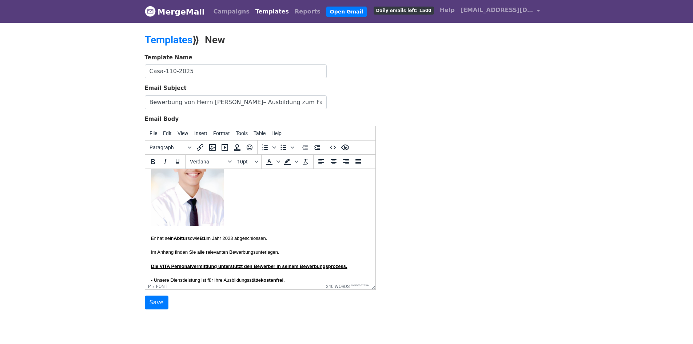
scroll to position [111, 0]
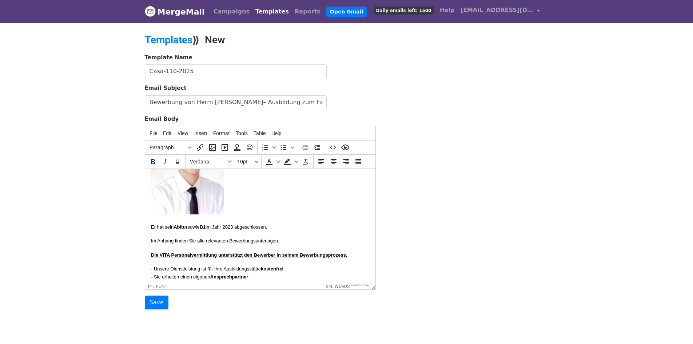
click at [242, 230] on font "Er hat sein Abitur sowie B1 im Jahr 2023 abgeschlossen." at bounding box center [209, 226] width 116 height 5
click at [152, 301] on input "Save" at bounding box center [157, 303] width 24 height 14
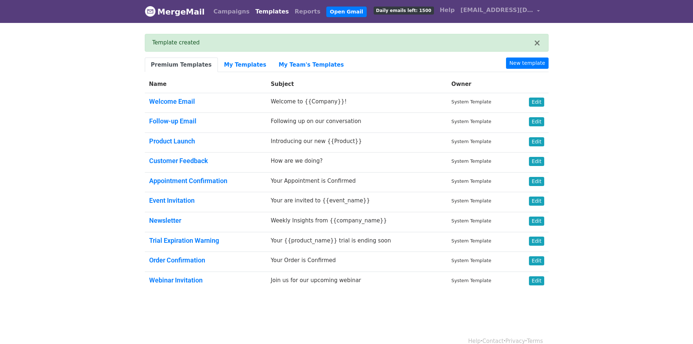
click at [263, 12] on link "Templates" at bounding box center [272, 11] width 39 height 15
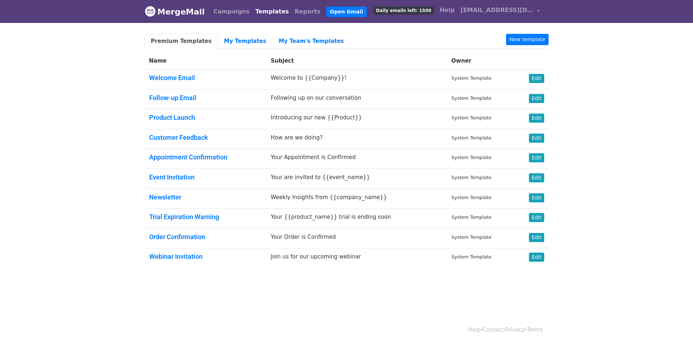
click at [176, 63] on th "Name" at bounding box center [206, 60] width 122 height 17
click at [234, 42] on link "My Templates" at bounding box center [245, 41] width 55 height 15
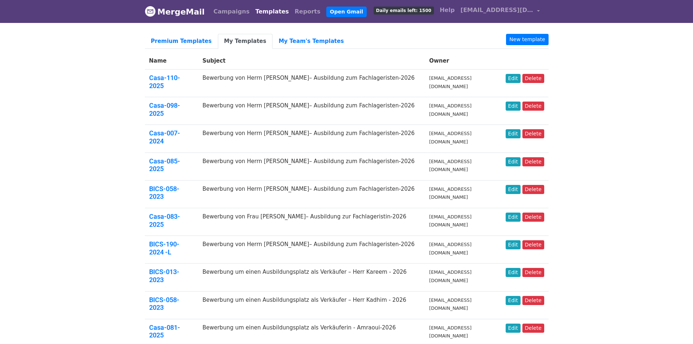
click at [600, 116] on body "MergeMail Campaigns Templates Reports Open Gmail Daily emails left: 1500 Help […" at bounding box center [346, 334] width 693 height 668
click at [620, 73] on body "MergeMail Campaigns Templates Reports Open Gmail Daily emails left: 1500 Help […" at bounding box center [346, 334] width 693 height 668
